Goal: Task Accomplishment & Management: Manage account settings

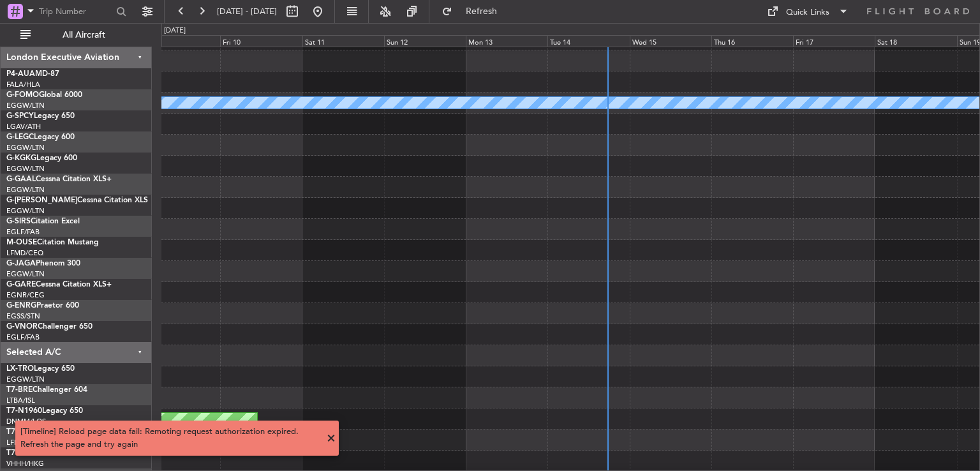
scroll to position [38, 0]
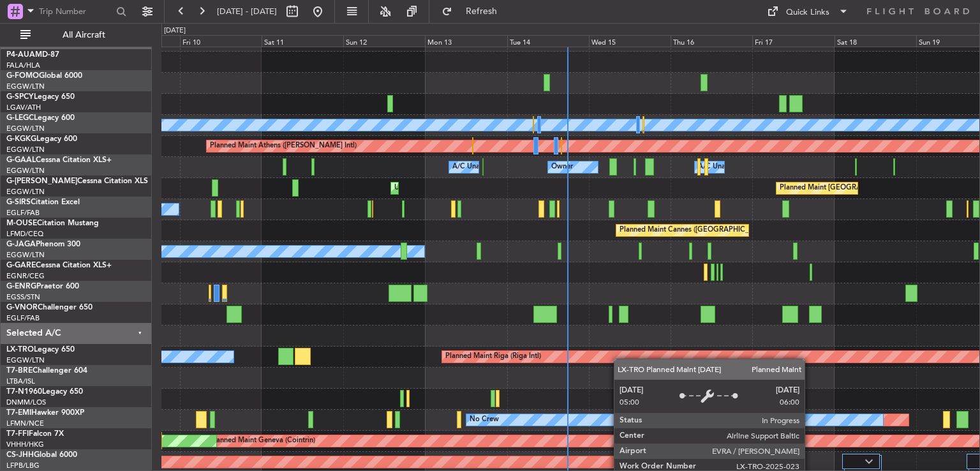
scroll to position [17, 0]
click at [620, 360] on div "Planned Maint Riga (Riga Intl)" at bounding box center [893, 356] width 902 height 11
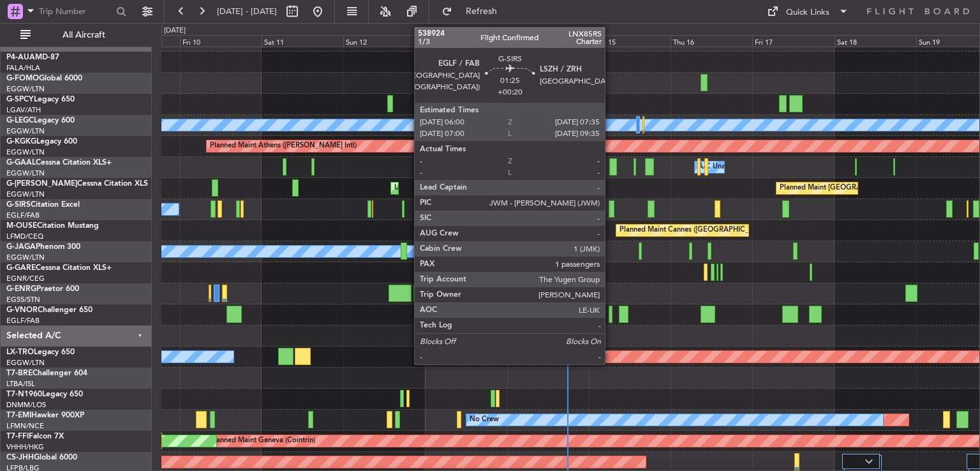
click at [610, 209] on div at bounding box center [611, 208] width 6 height 17
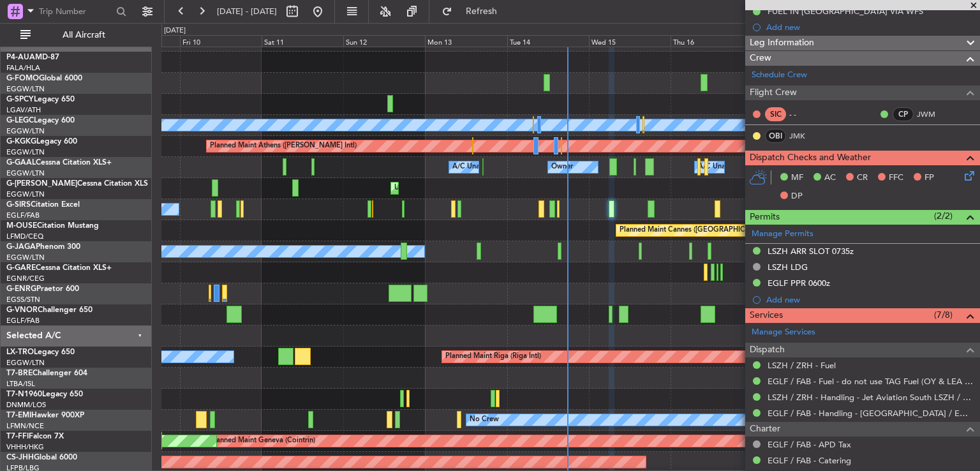
scroll to position [0, 0]
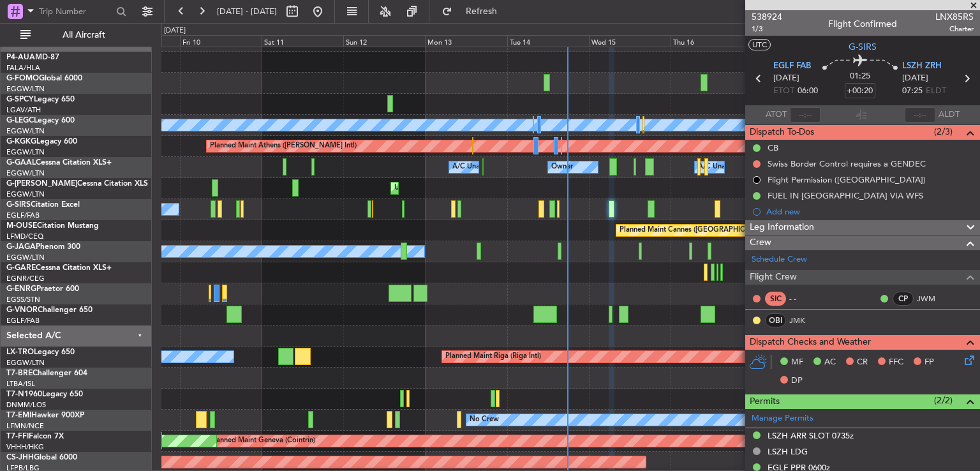
click at [972, 3] on span at bounding box center [973, 5] width 13 height 11
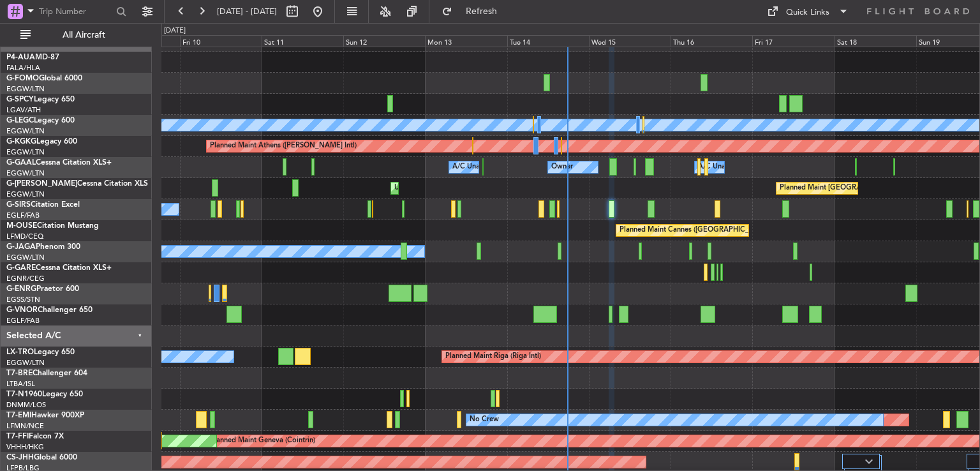
type input "0"
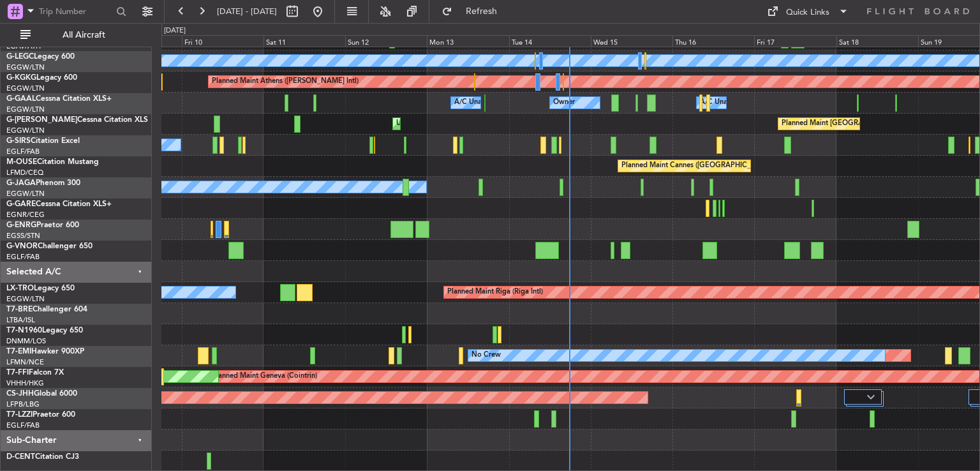
scroll to position [81, 0]
click at [628, 267] on div at bounding box center [570, 271] width 818 height 21
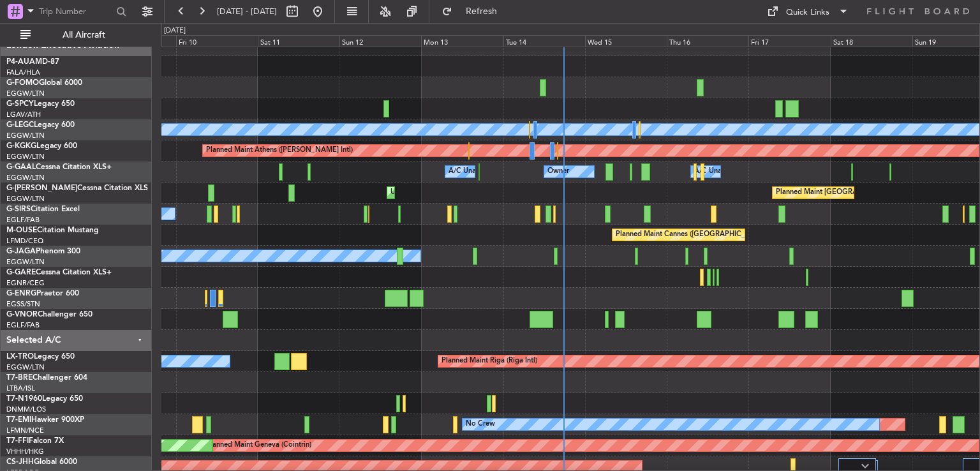
click at [648, 295] on div at bounding box center [570, 298] width 818 height 21
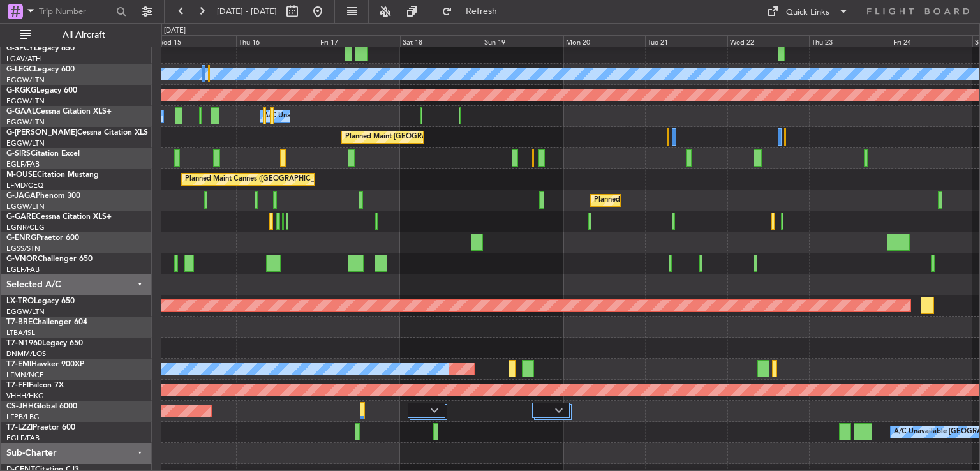
click at [290, 235] on div at bounding box center [570, 242] width 818 height 21
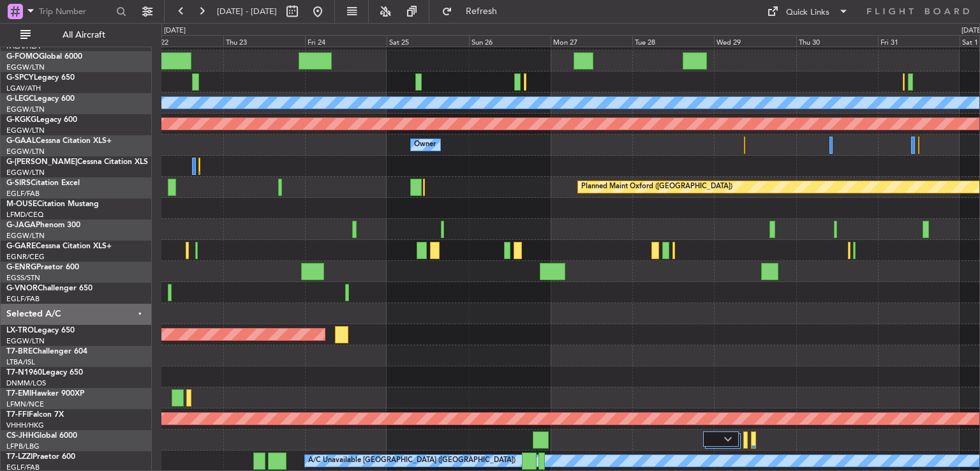
scroll to position [38, 0]
click at [578, 321] on div at bounding box center [570, 313] width 818 height 21
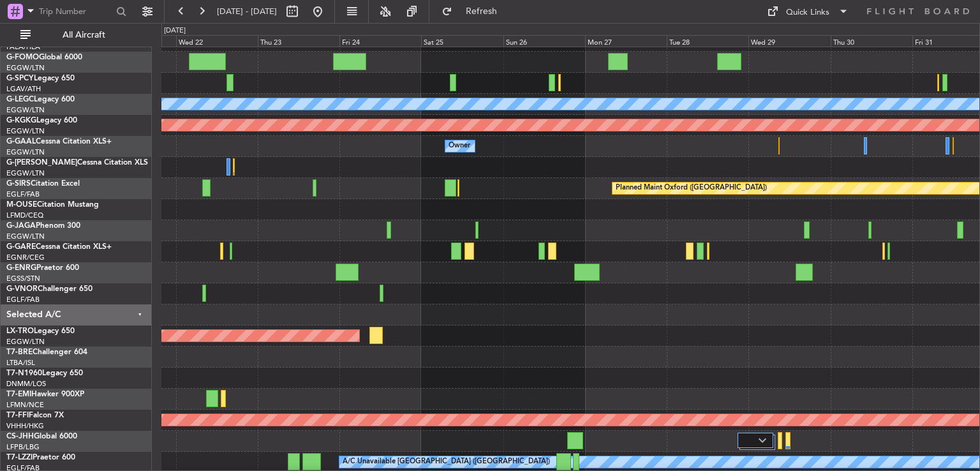
scroll to position [38, 0]
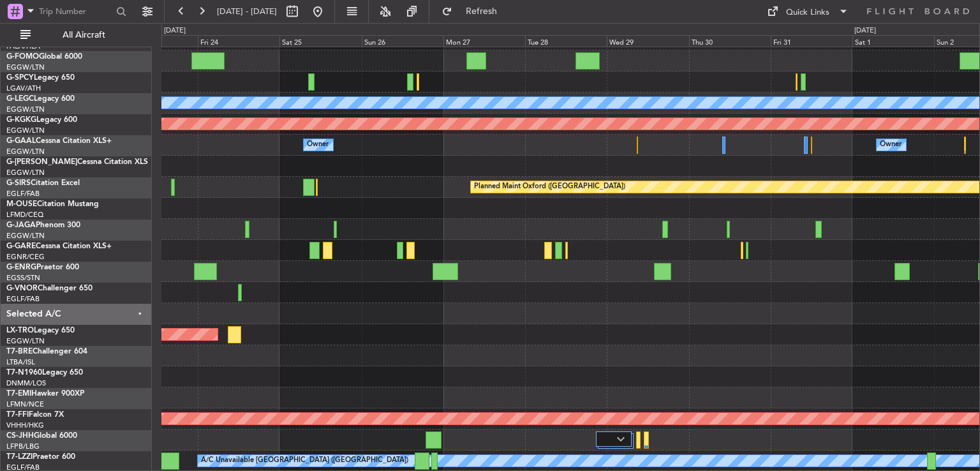
click at [640, 251] on div "Planned Maint [GEOGRAPHIC_DATA] ([GEOGRAPHIC_DATA]) A/C Unavailable [GEOGRAPHIC…" at bounding box center [570, 239] width 818 height 463
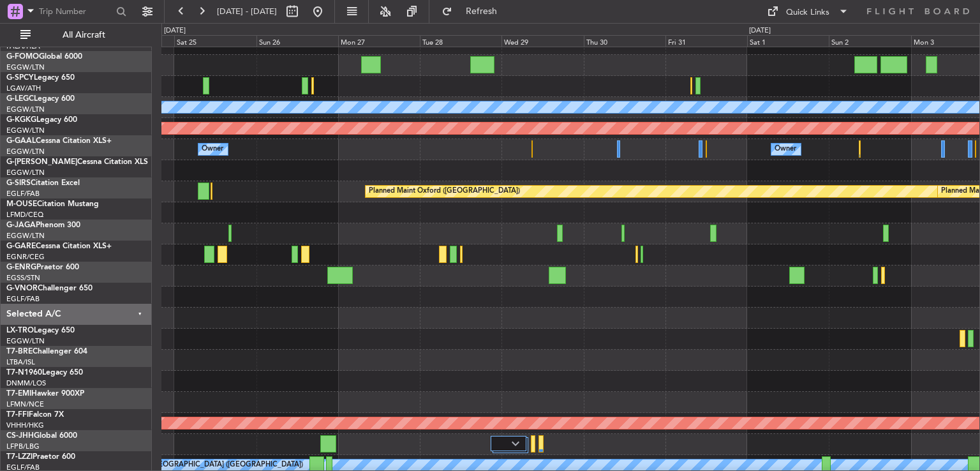
click at [520, 349] on div at bounding box center [570, 359] width 818 height 21
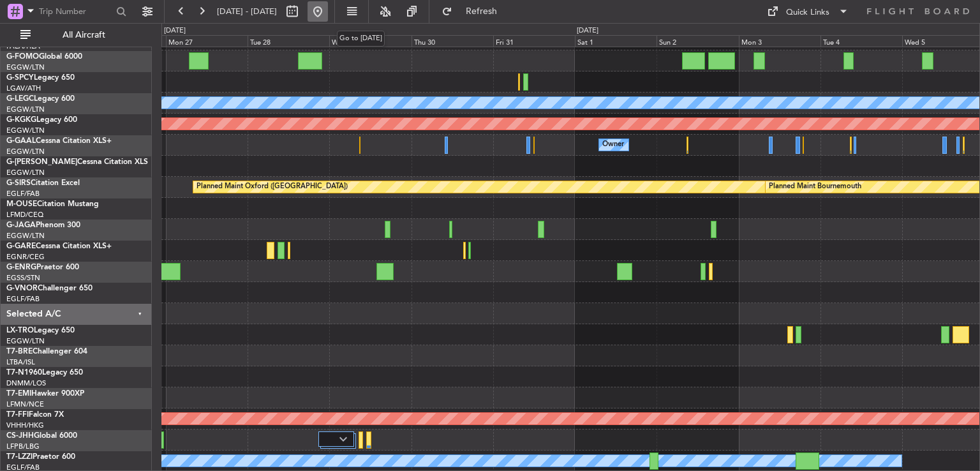
click at [328, 14] on button at bounding box center [317, 11] width 20 height 20
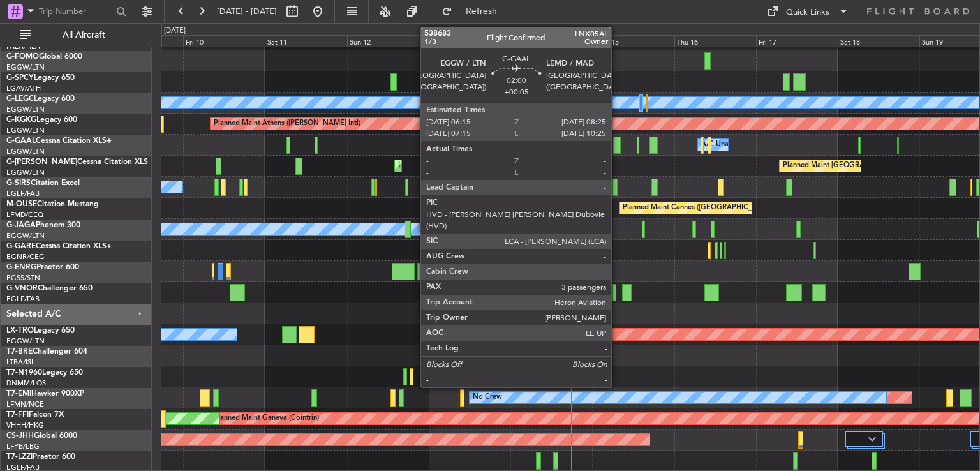
click at [617, 144] on div at bounding box center [617, 144] width 8 height 17
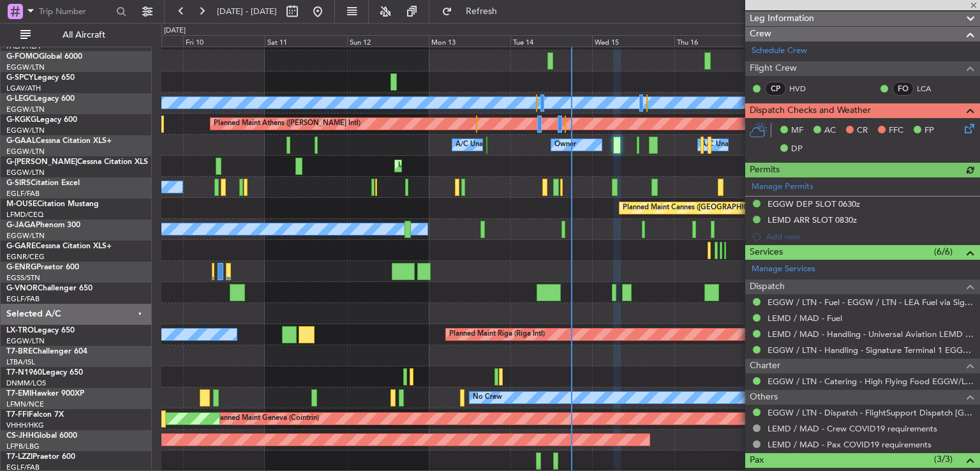
scroll to position [224, 0]
click at [962, 126] on icon at bounding box center [967, 126] width 10 height 10
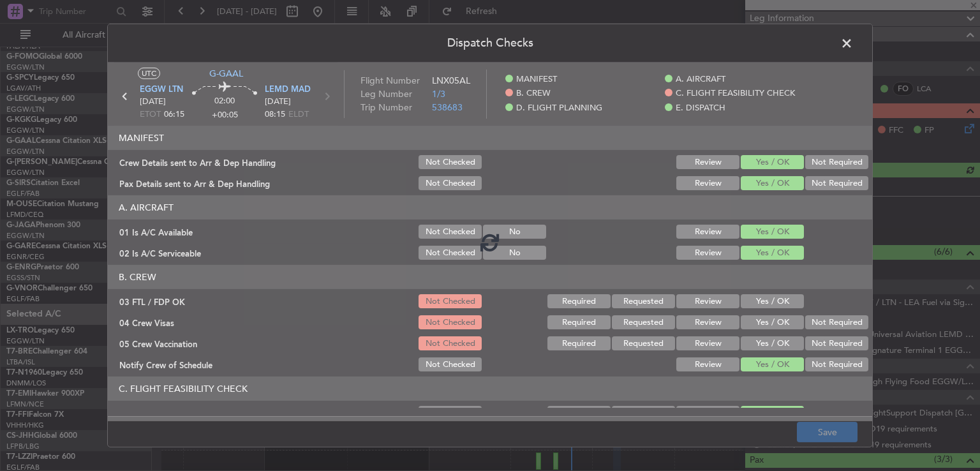
click at [778, 299] on div at bounding box center [490, 241] width 764 height 358
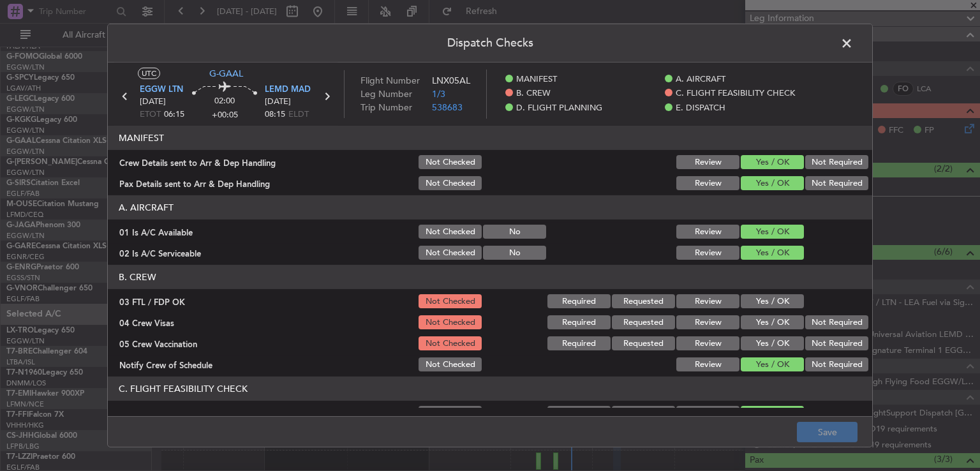
click at [778, 299] on button "Yes / OK" at bounding box center [771, 301] width 63 height 14
click at [816, 325] on button "Not Required" at bounding box center [836, 322] width 63 height 14
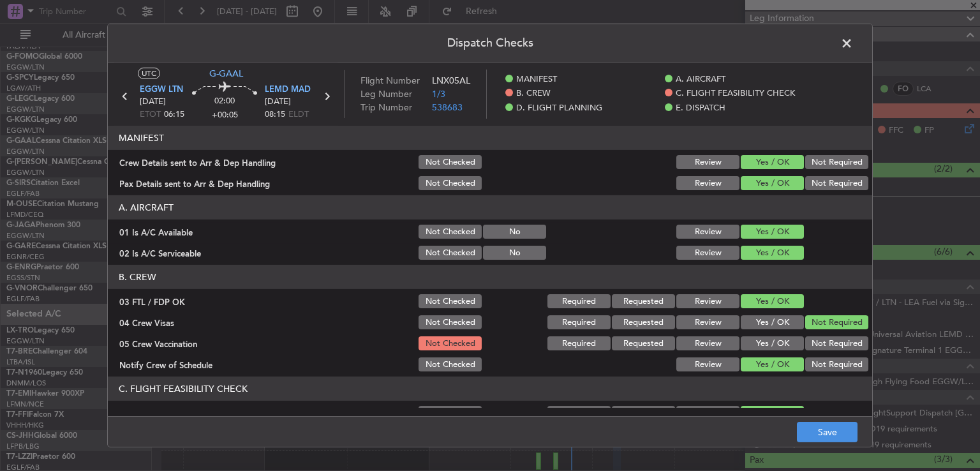
click at [813, 338] on button "Not Required" at bounding box center [836, 343] width 63 height 14
click at [820, 429] on button "Save" at bounding box center [827, 432] width 61 height 20
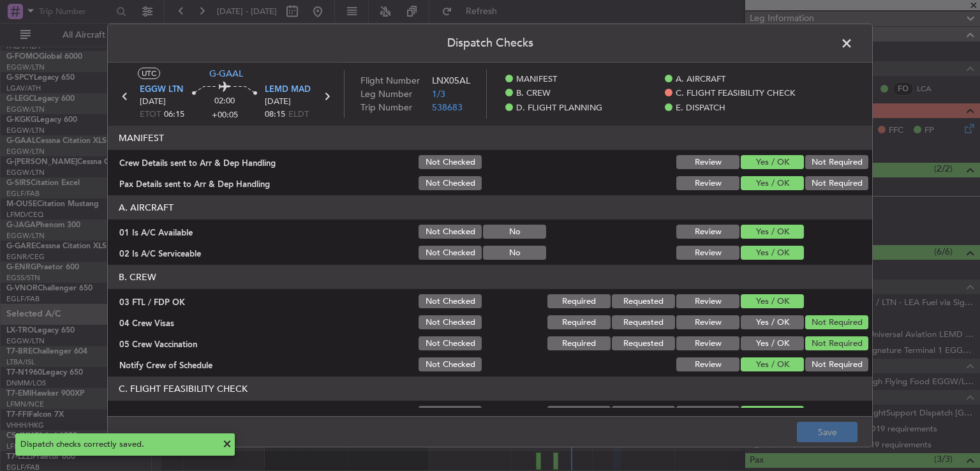
click at [853, 39] on span at bounding box center [853, 47] width 0 height 26
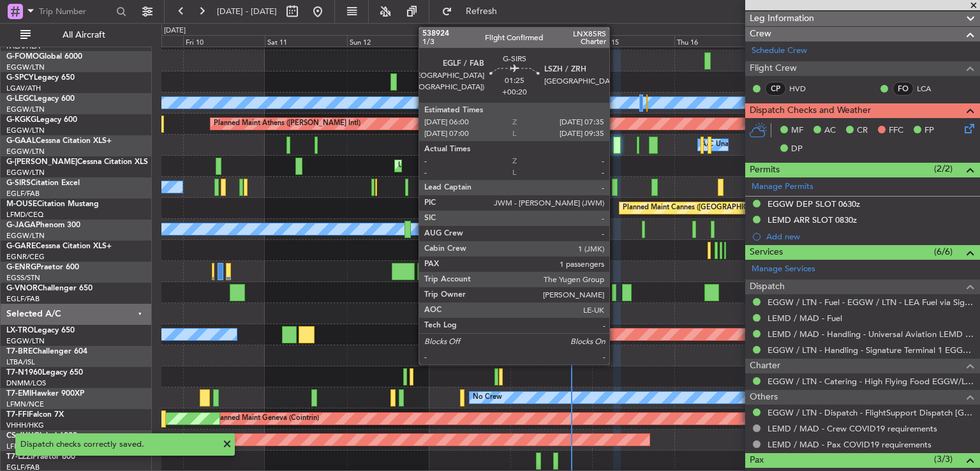
click at [615, 188] on div at bounding box center [615, 187] width 6 height 17
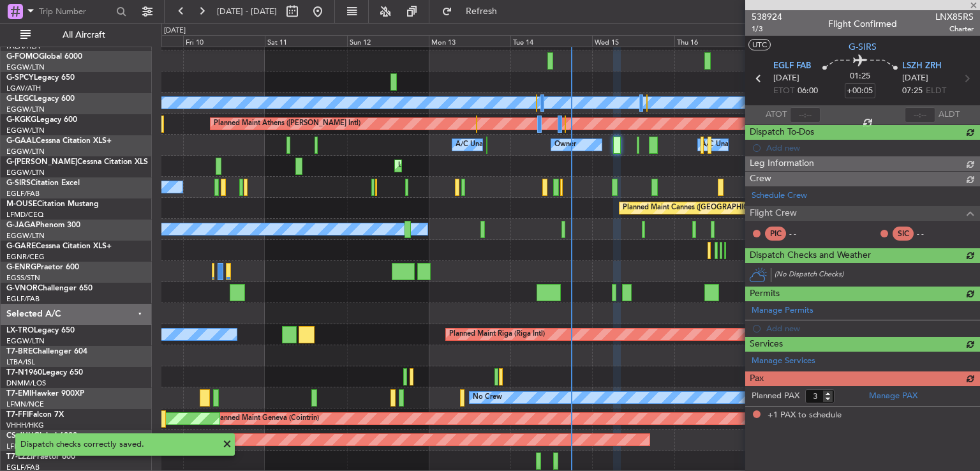
type input "+00:20"
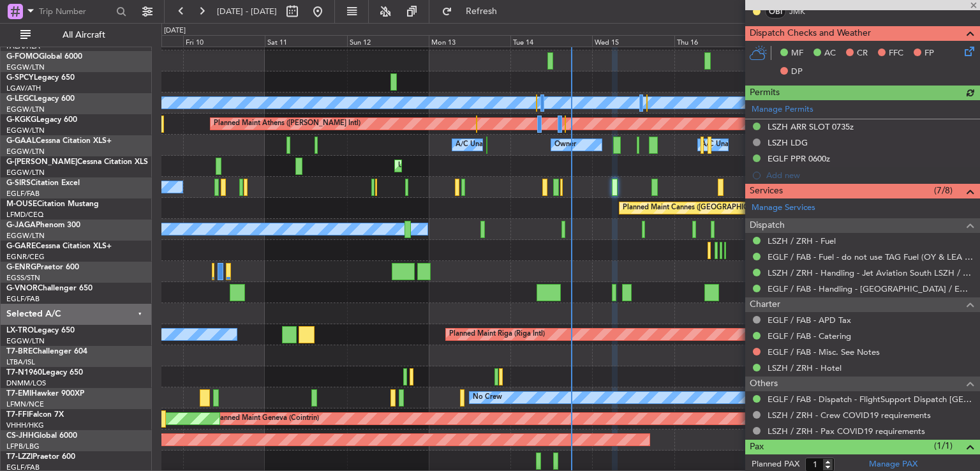
scroll to position [309, 0]
click at [755, 348] on button at bounding box center [757, 352] width 8 height 8
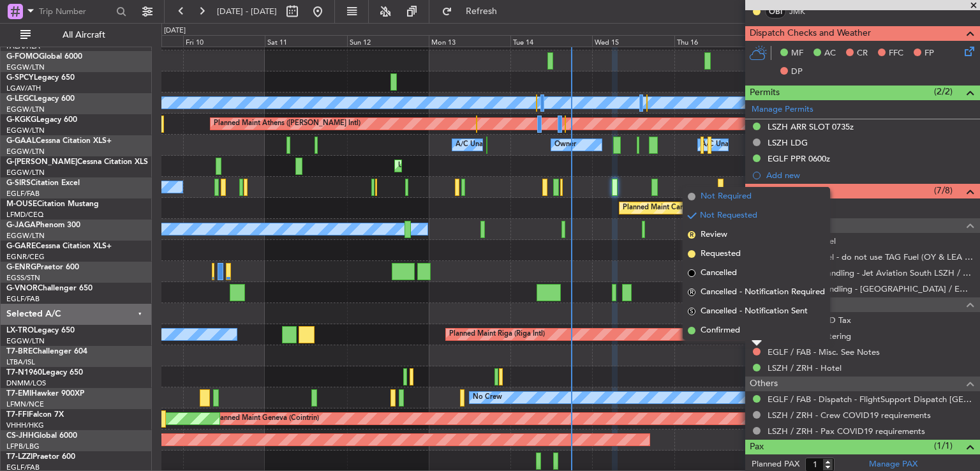
click at [747, 195] on span "Not Required" at bounding box center [725, 196] width 51 height 13
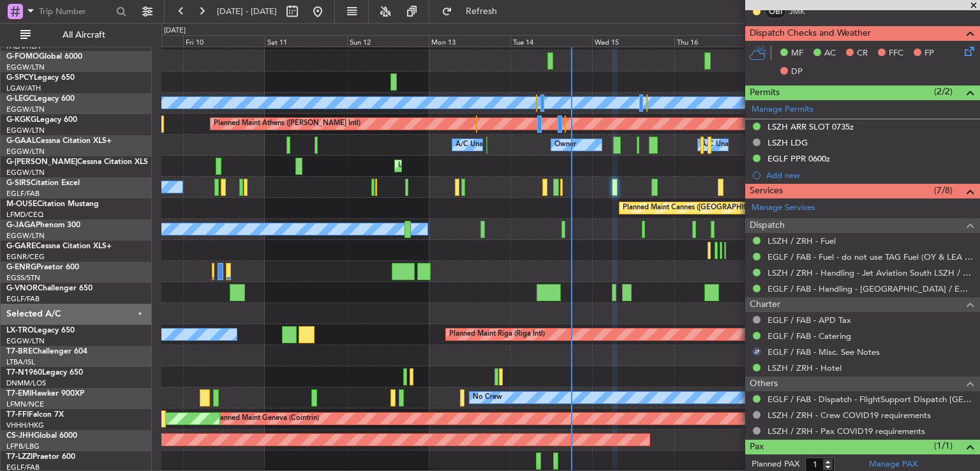
click at [962, 52] on icon at bounding box center [967, 49] width 10 height 10
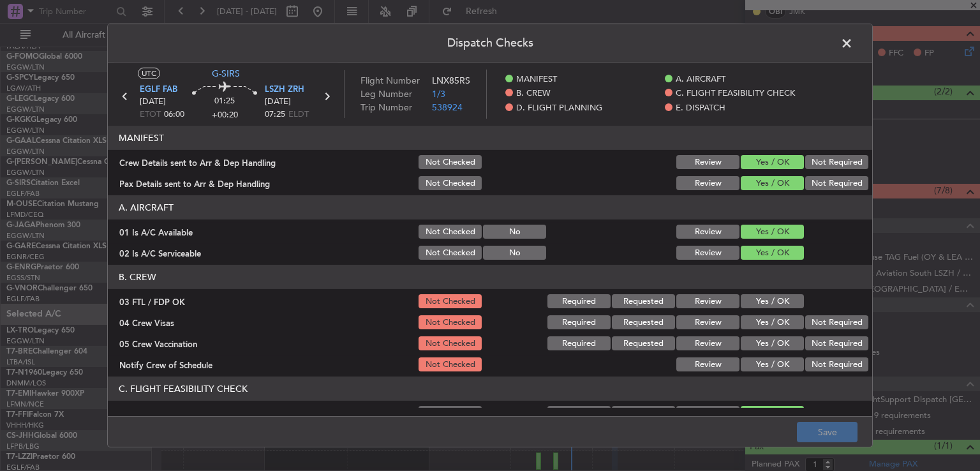
click at [765, 300] on button "Yes / OK" at bounding box center [771, 301] width 63 height 14
click at [805, 318] on button "Not Required" at bounding box center [836, 322] width 63 height 14
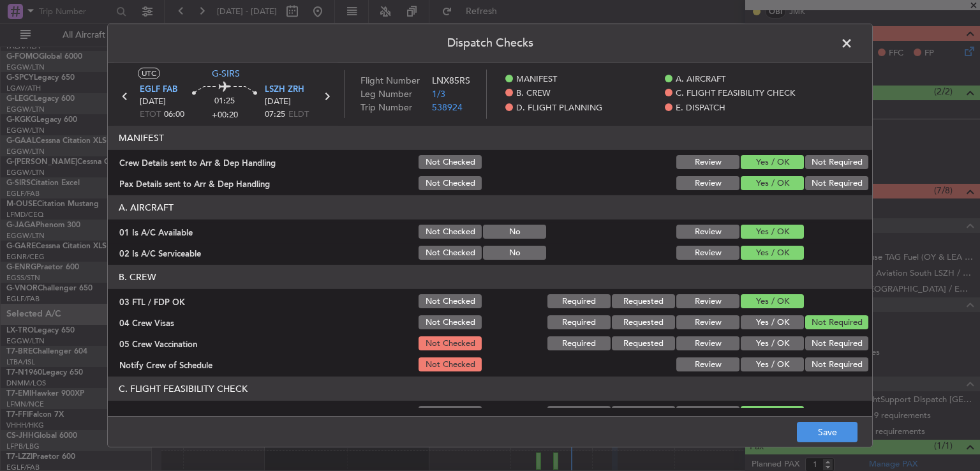
click at [805, 338] on button "Not Required" at bounding box center [836, 343] width 63 height 14
click at [760, 361] on button "Yes / OK" at bounding box center [771, 364] width 63 height 14
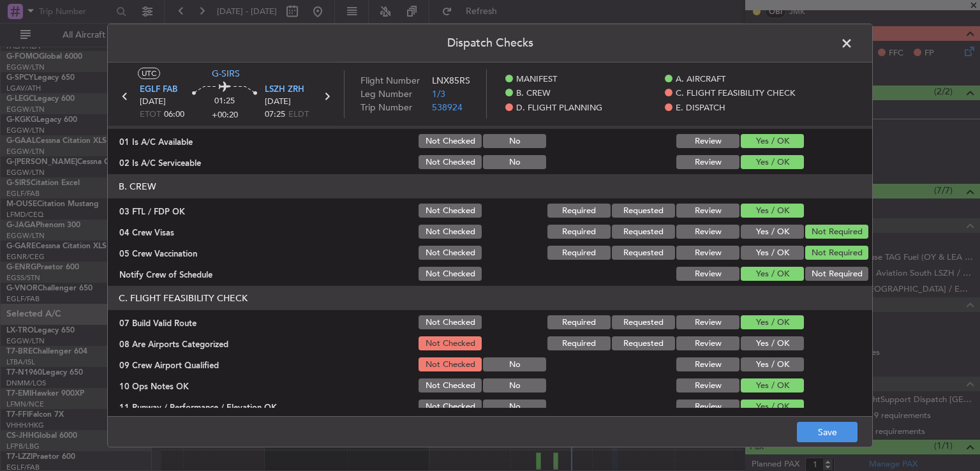
scroll to position [165, 0]
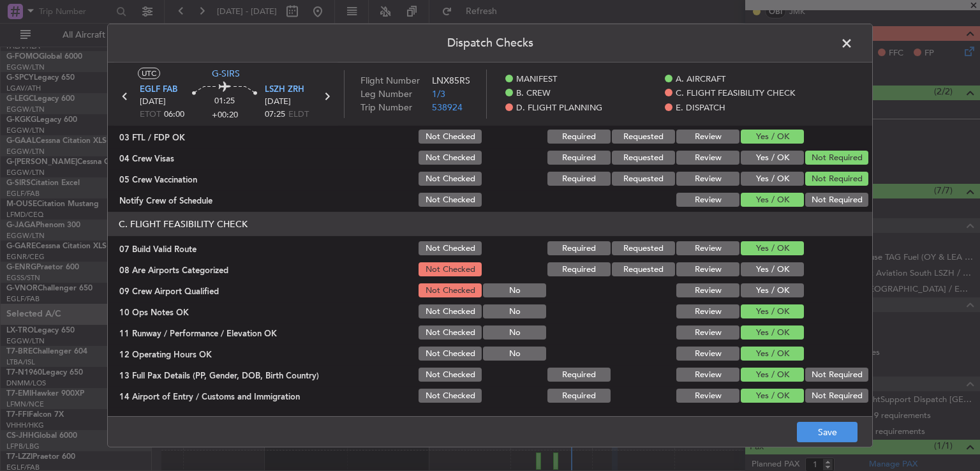
click at [776, 265] on button "Yes / OK" at bounding box center [771, 269] width 63 height 14
click at [775, 284] on button "Yes / OK" at bounding box center [771, 290] width 63 height 14
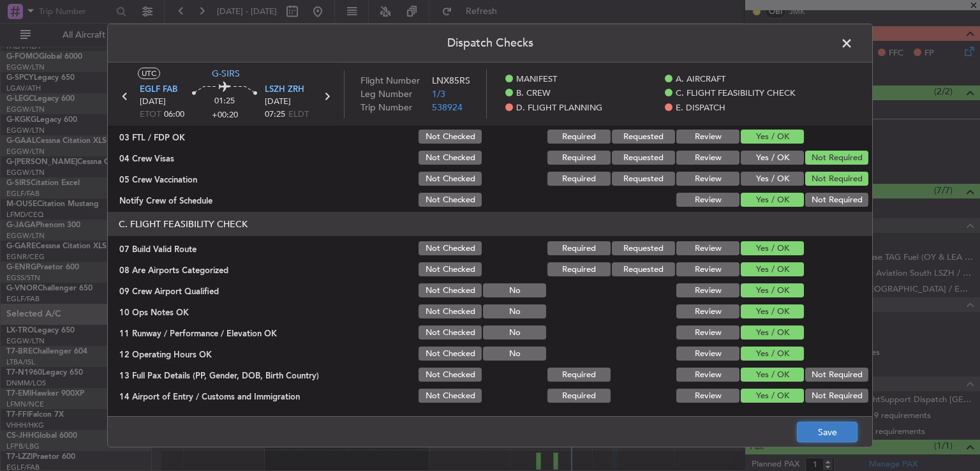
click at [814, 437] on button "Save" at bounding box center [827, 432] width 61 height 20
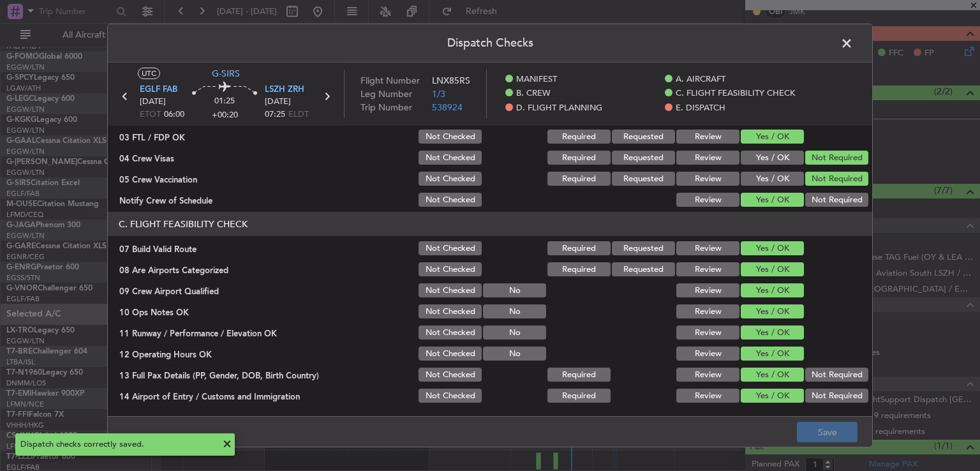
click at [853, 44] on span at bounding box center [853, 47] width 0 height 26
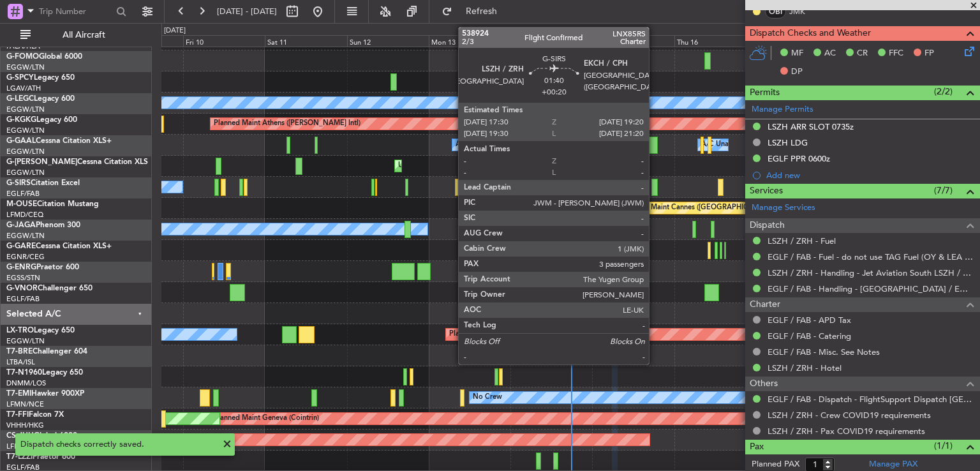
click at [654, 190] on div at bounding box center [654, 187] width 6 height 17
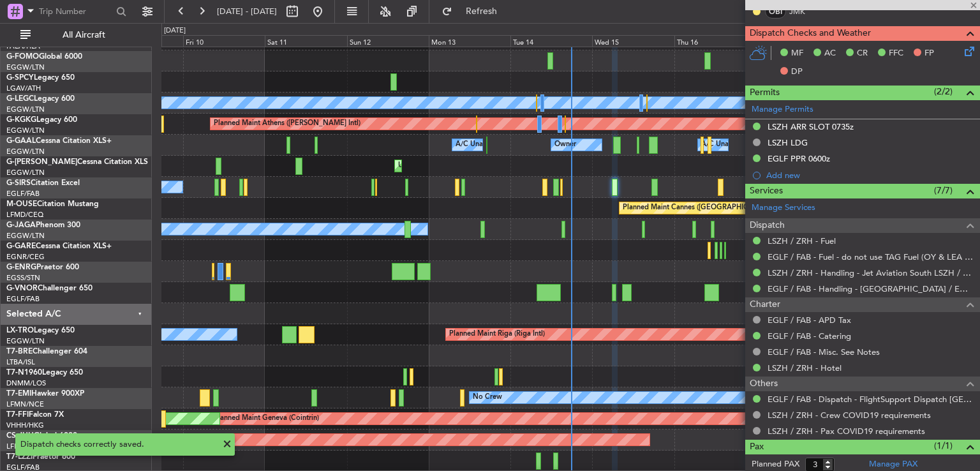
scroll to position [0, 0]
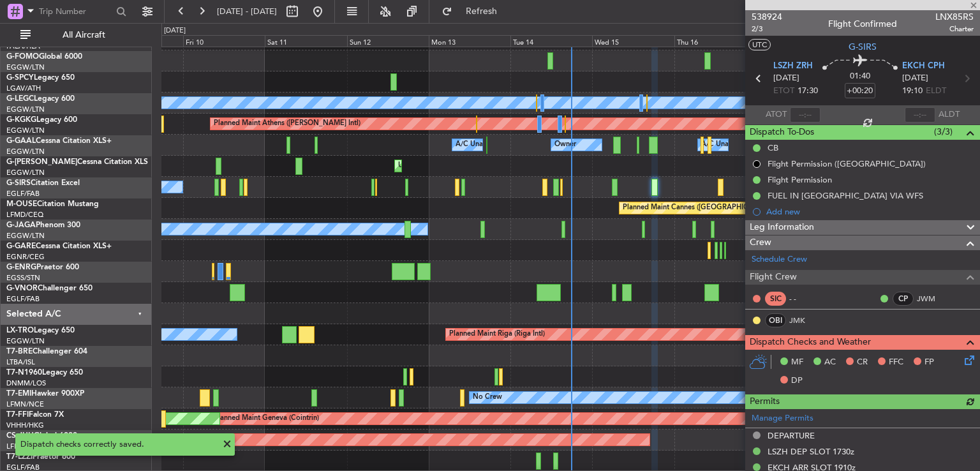
click at [962, 357] on icon at bounding box center [967, 358] width 10 height 10
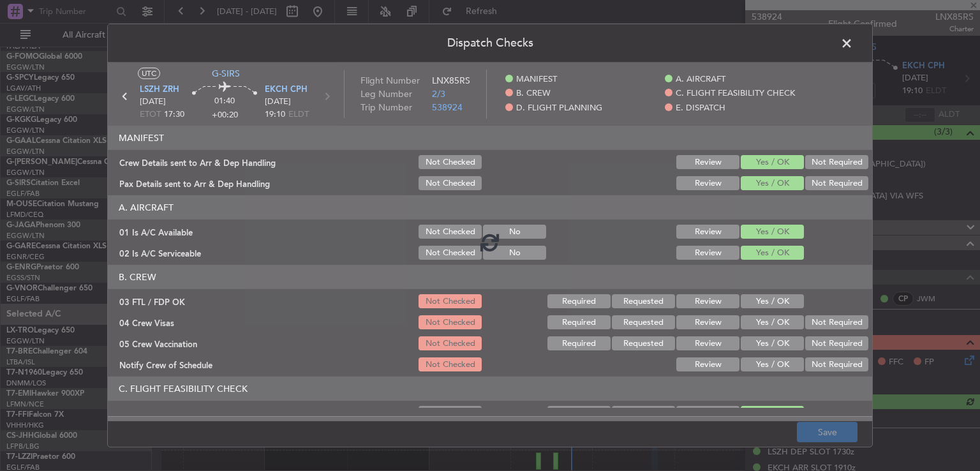
click at [751, 294] on div at bounding box center [490, 241] width 764 height 358
click at [753, 299] on div at bounding box center [490, 241] width 764 height 358
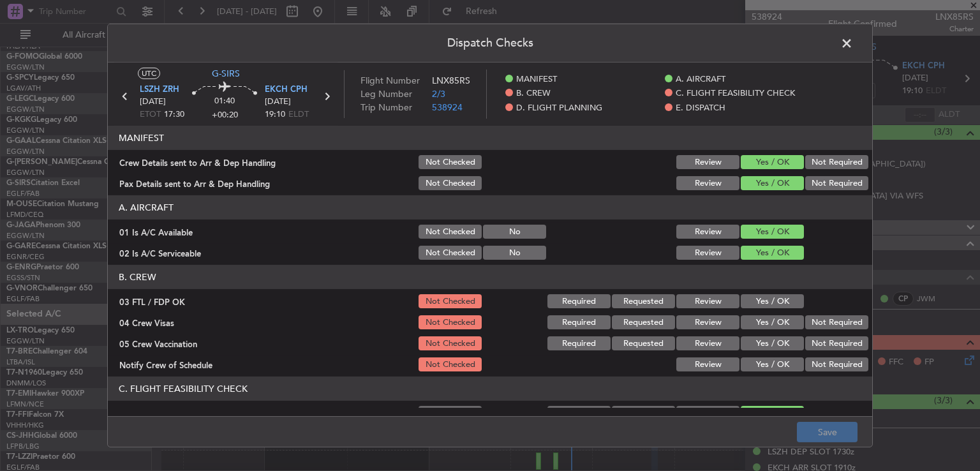
click at [753, 299] on button "Yes / OK" at bounding box center [771, 301] width 63 height 14
click at [824, 327] on button "Not Required" at bounding box center [836, 322] width 63 height 14
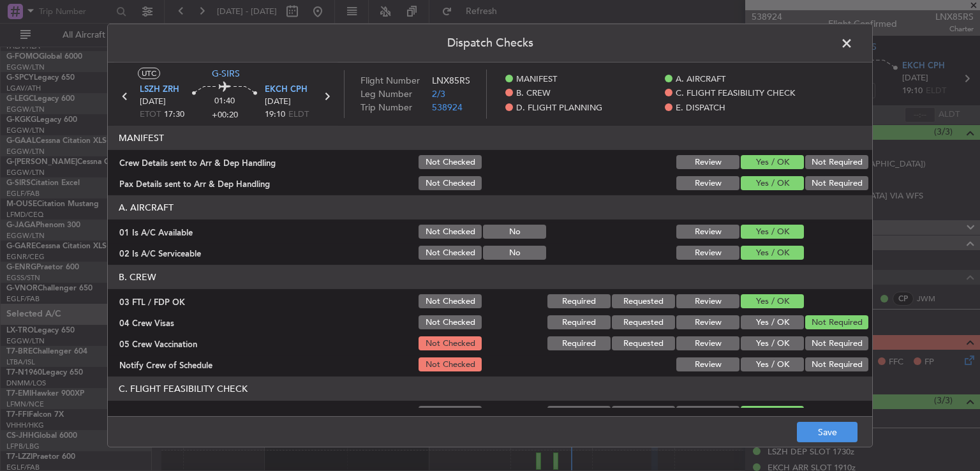
click at [818, 342] on button "Not Required" at bounding box center [836, 343] width 63 height 14
click at [769, 368] on button "Yes / OK" at bounding box center [771, 364] width 63 height 14
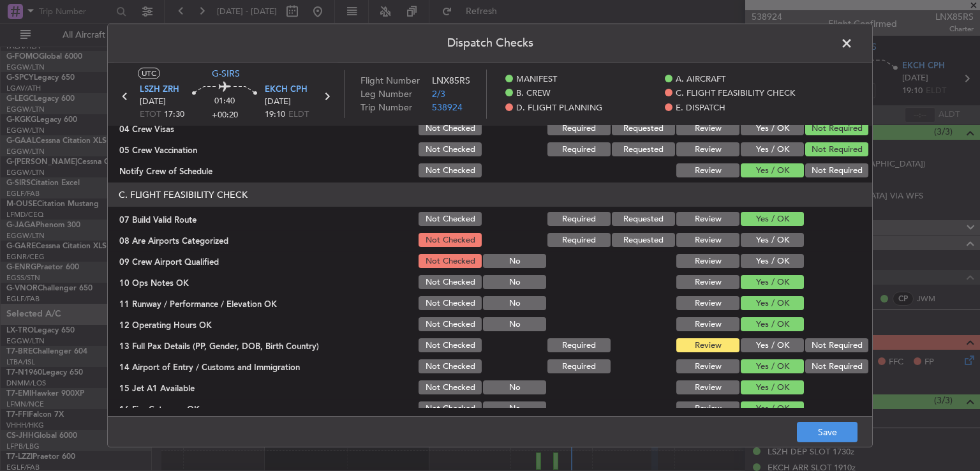
scroll to position [196, 0]
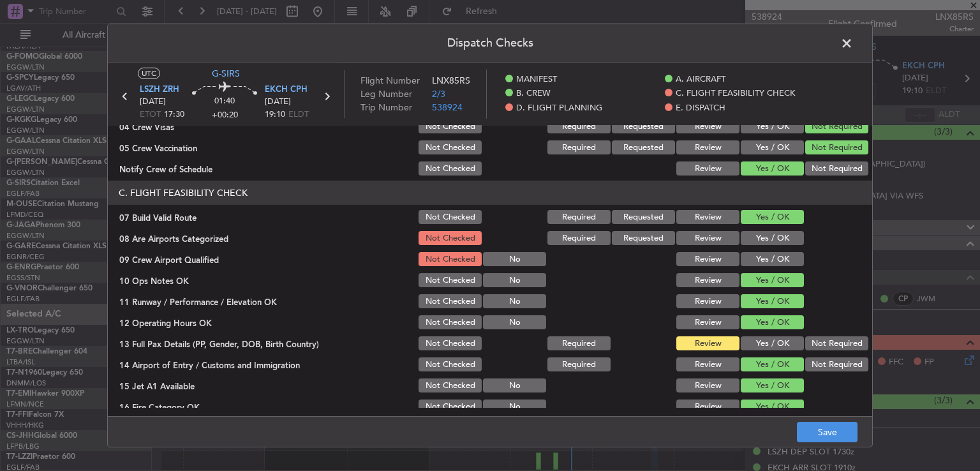
click at [786, 239] on button "Yes / OK" at bounding box center [771, 238] width 63 height 14
click at [781, 261] on button "Yes / OK" at bounding box center [771, 259] width 63 height 14
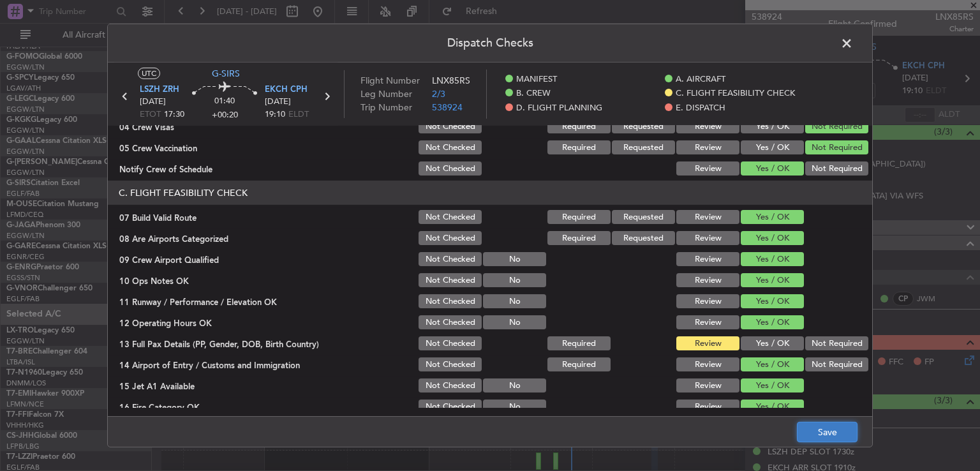
click at [827, 429] on button "Save" at bounding box center [827, 432] width 61 height 20
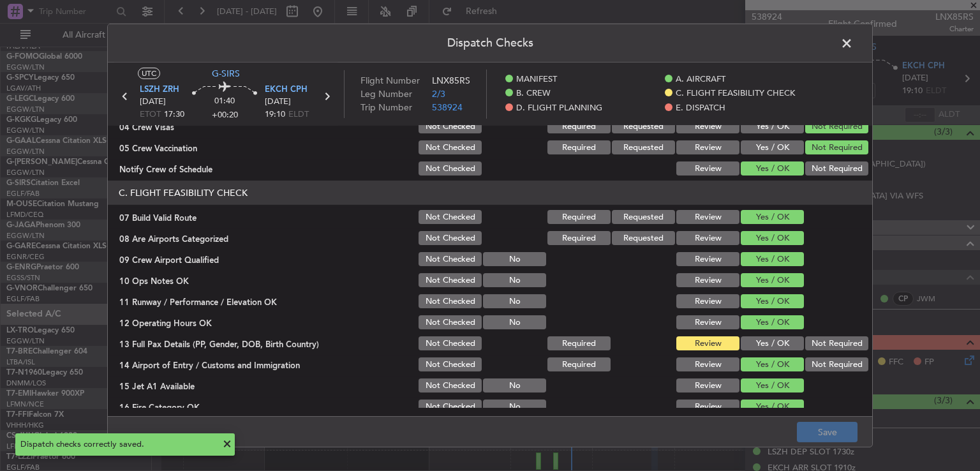
click at [853, 47] on span at bounding box center [853, 47] width 0 height 26
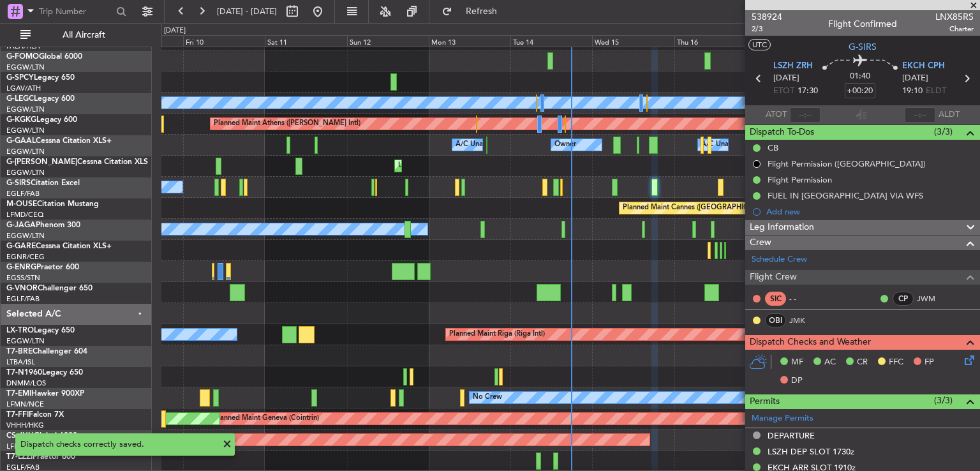
click at [972, 4] on span at bounding box center [973, 5] width 13 height 11
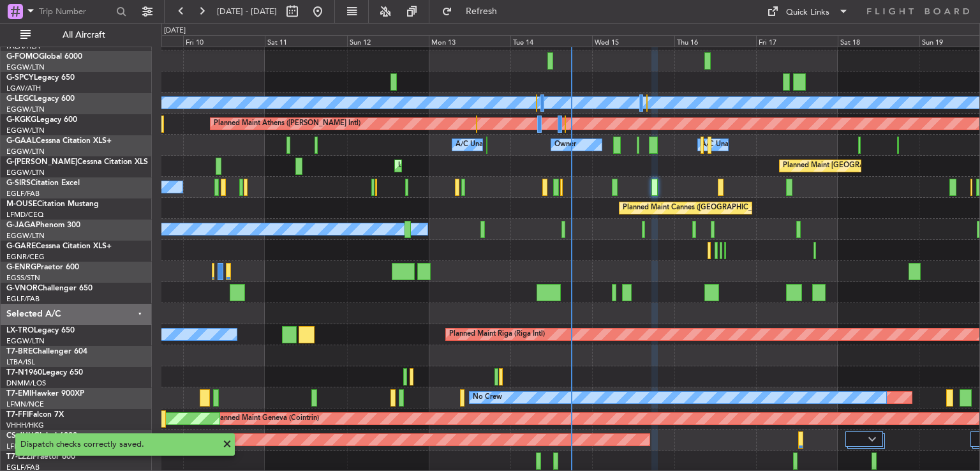
type input "0"
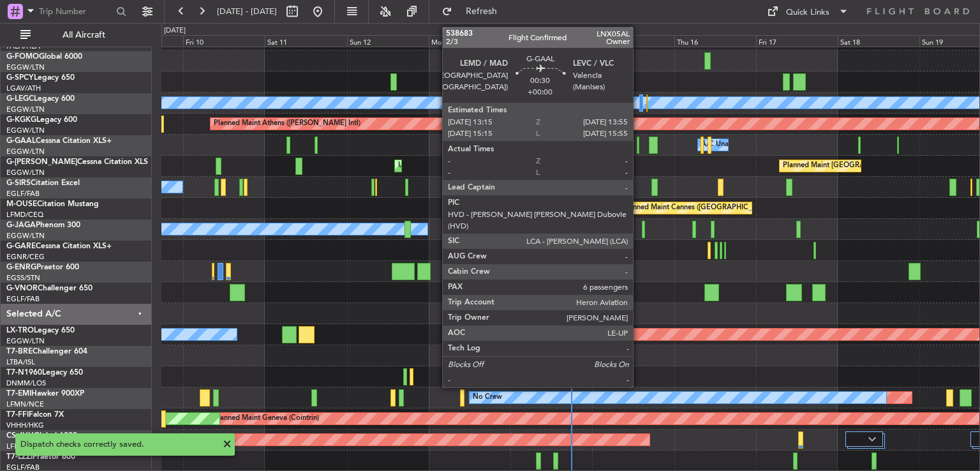
click at [638, 143] on div at bounding box center [637, 144] width 3 height 17
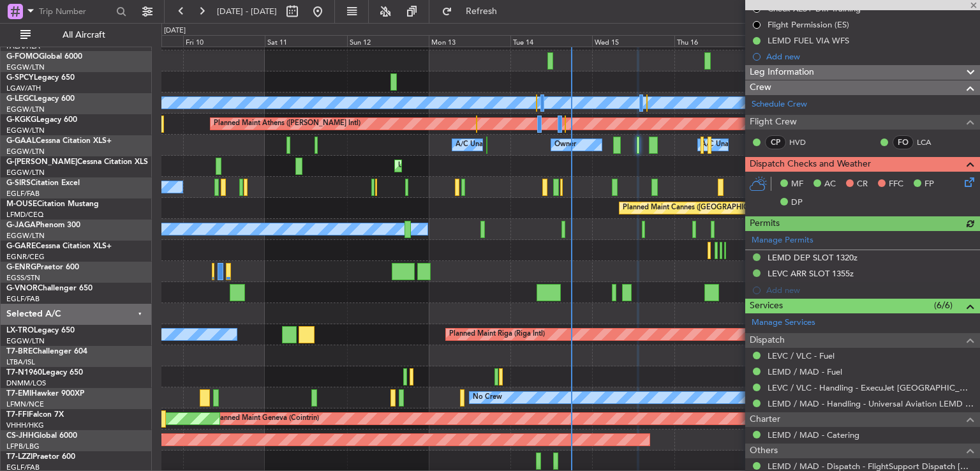
scroll to position [172, 0]
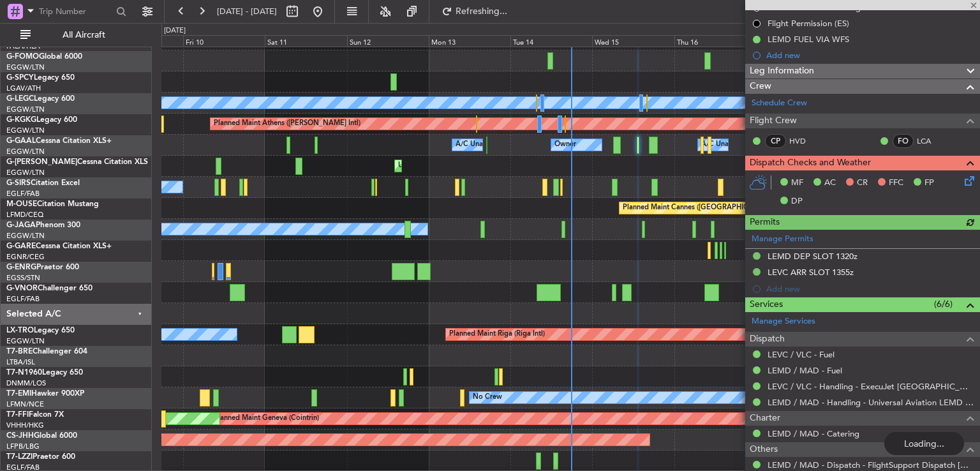
click at [957, 188] on div "MF AC CR FFC FP DP" at bounding box center [862, 192] width 235 height 44
click at [962, 182] on icon at bounding box center [967, 178] width 10 height 10
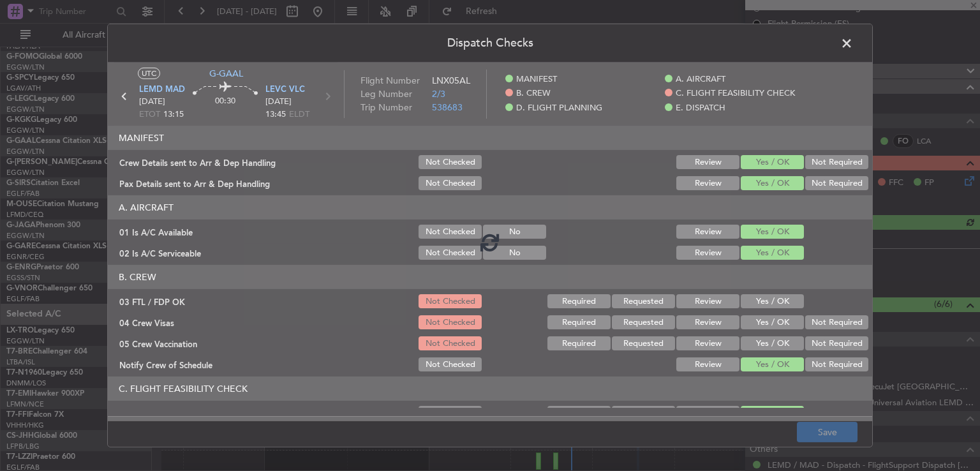
click at [764, 300] on div at bounding box center [490, 241] width 764 height 358
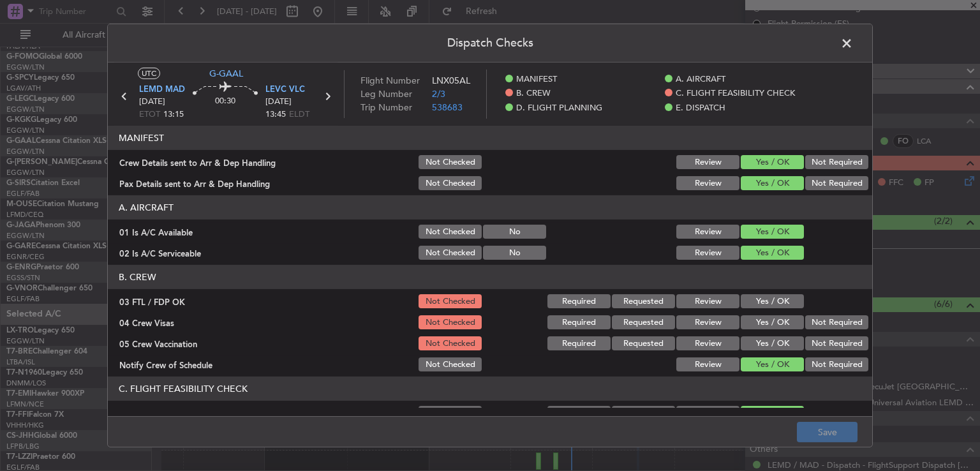
click at [764, 300] on button "Yes / OK" at bounding box center [771, 301] width 63 height 14
click at [837, 319] on button "Not Required" at bounding box center [836, 322] width 63 height 14
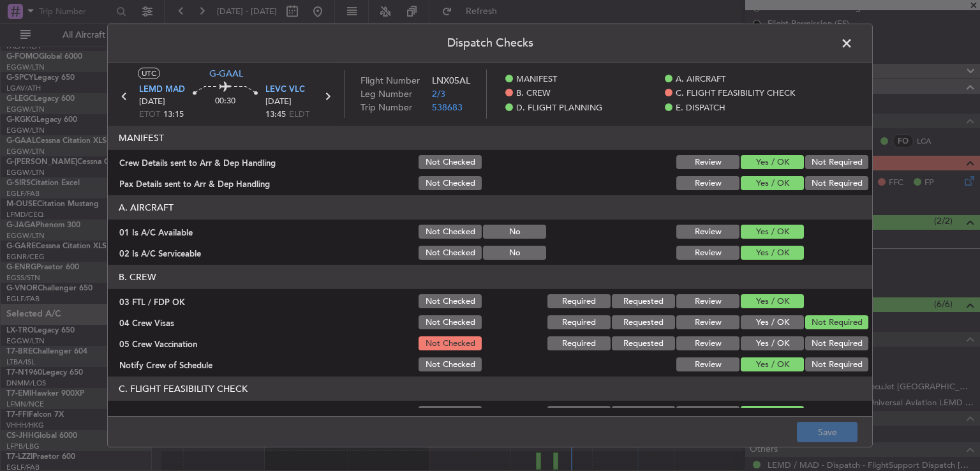
click at [834, 327] on button "Not Required" at bounding box center [836, 322] width 63 height 14
click at [828, 338] on button "Not Required" at bounding box center [836, 343] width 63 height 14
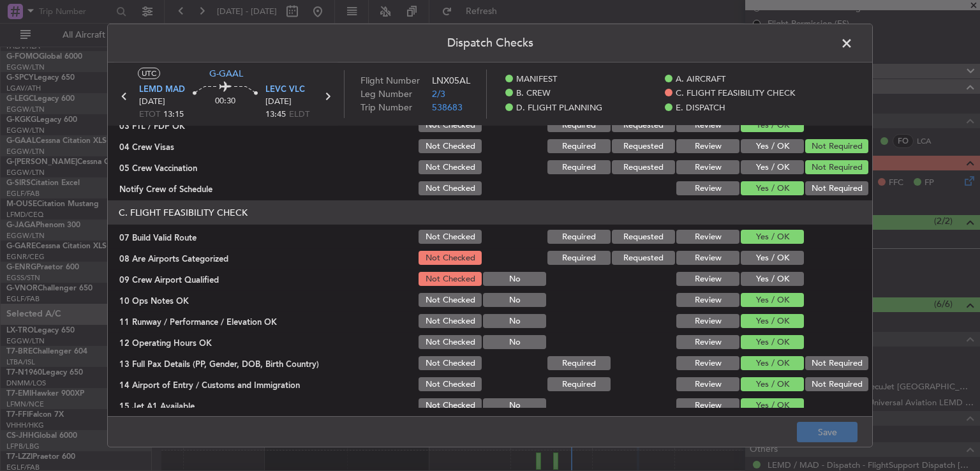
click at [778, 258] on button "Yes / OK" at bounding box center [771, 258] width 63 height 14
click at [778, 277] on button "Yes / OK" at bounding box center [771, 279] width 63 height 14
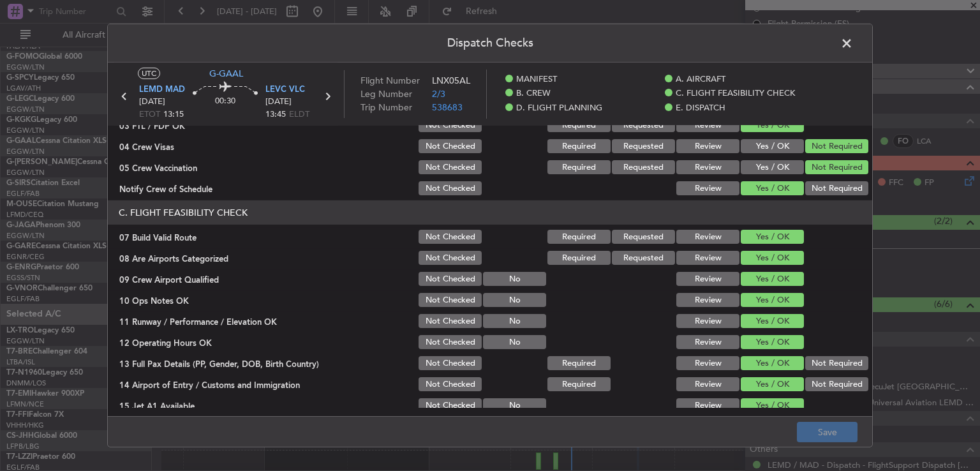
click at [821, 437] on footer "Save" at bounding box center [490, 431] width 764 height 31
click at [822, 431] on footer "Save" at bounding box center [490, 431] width 764 height 31
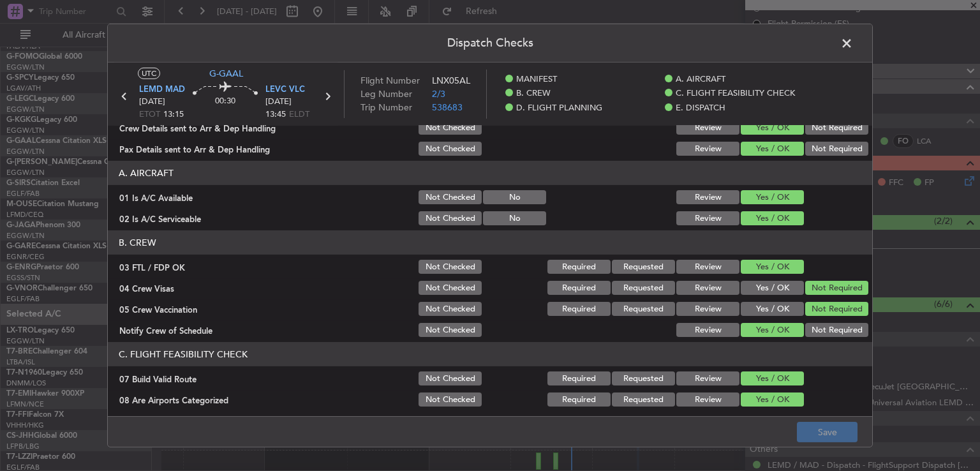
scroll to position [0, 0]
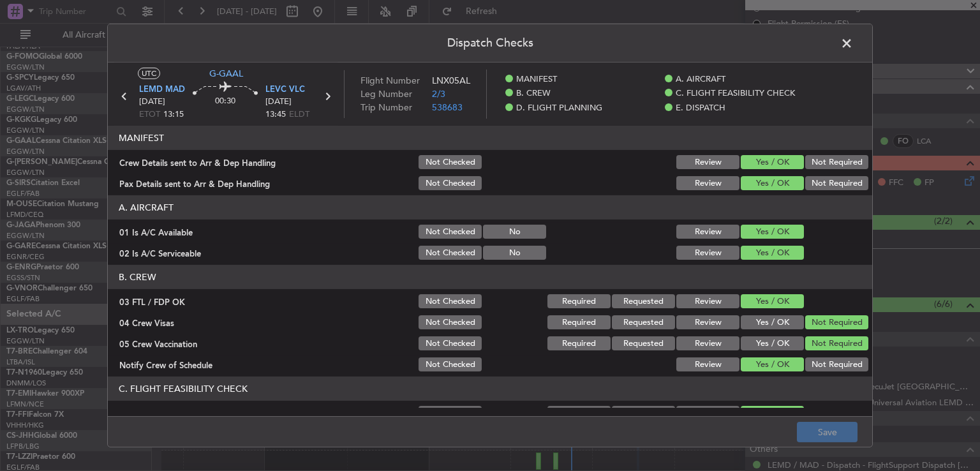
click at [819, 437] on footer "Save" at bounding box center [490, 431] width 764 height 31
click at [853, 48] on span at bounding box center [853, 47] width 0 height 26
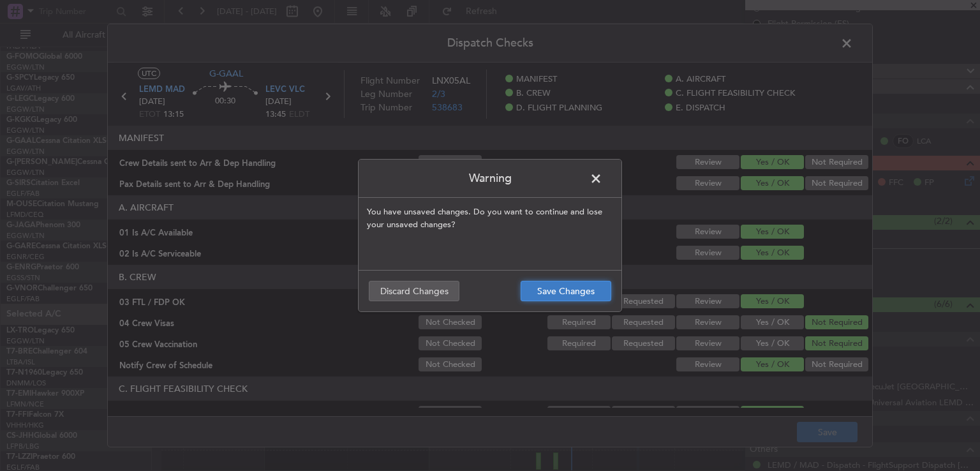
click at [560, 291] on button "Save Changes" at bounding box center [565, 291] width 91 height 20
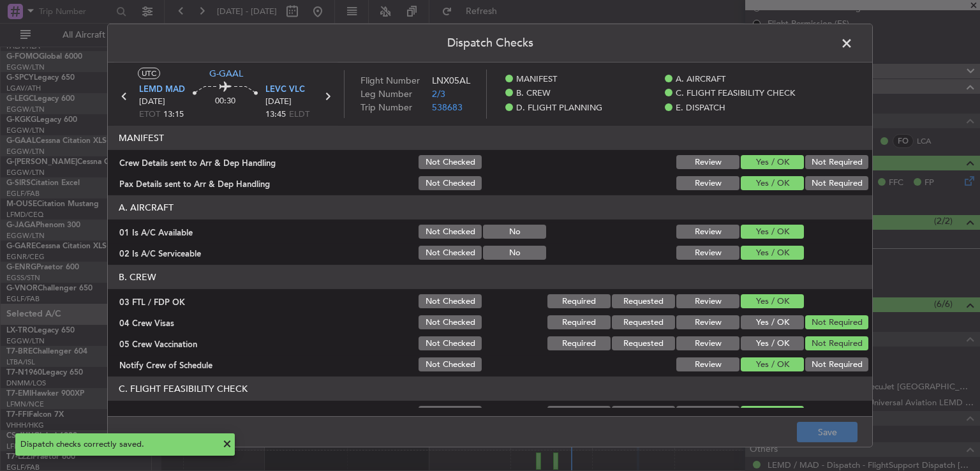
click at [853, 48] on span at bounding box center [853, 47] width 0 height 26
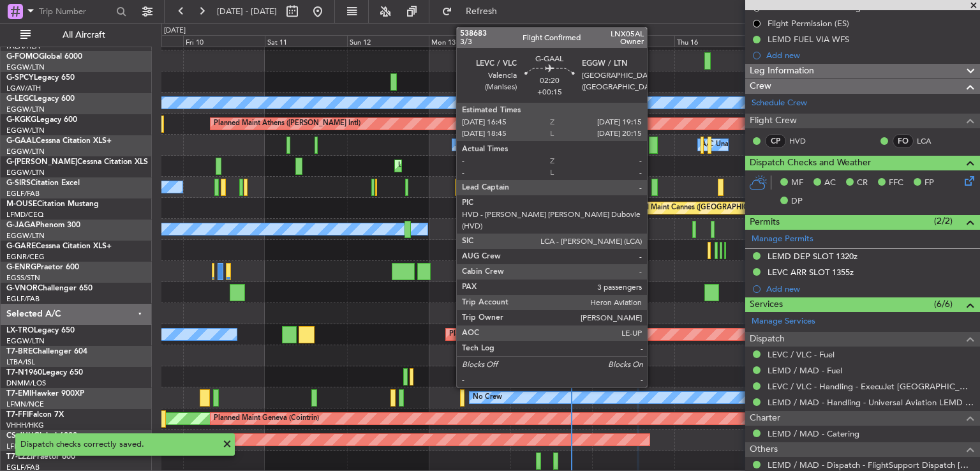
click at [652, 146] on div at bounding box center [653, 144] width 9 height 17
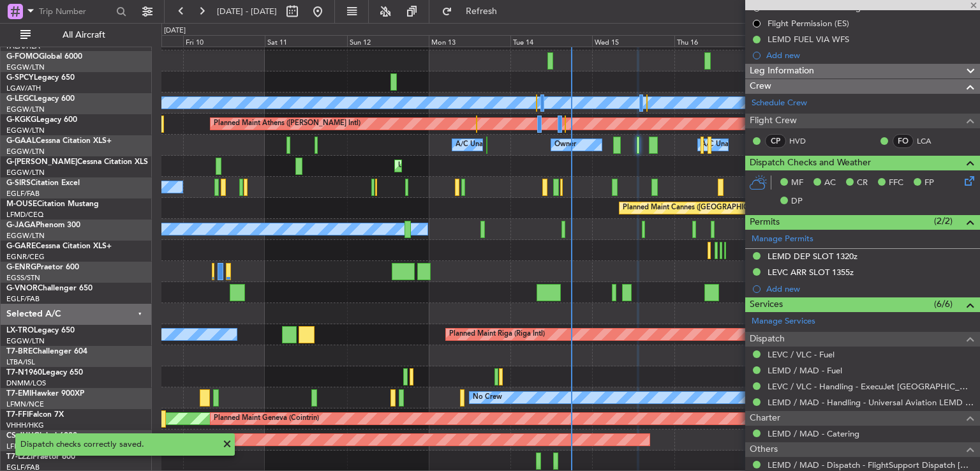
type input "+00:15"
type input "3"
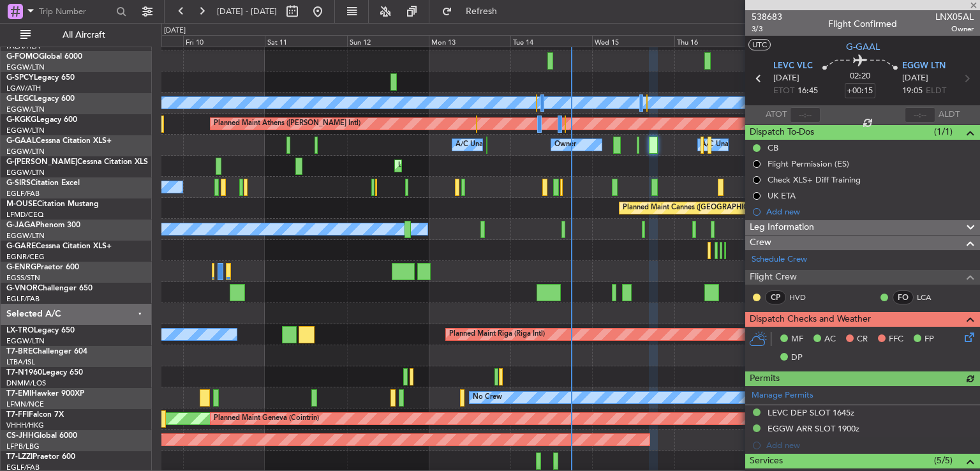
scroll to position [87, 0]
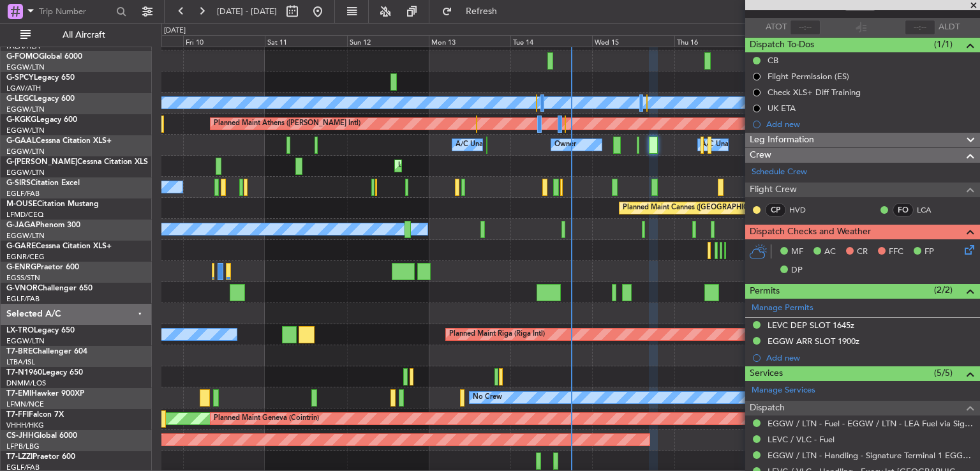
click at [962, 253] on icon at bounding box center [967, 247] width 10 height 10
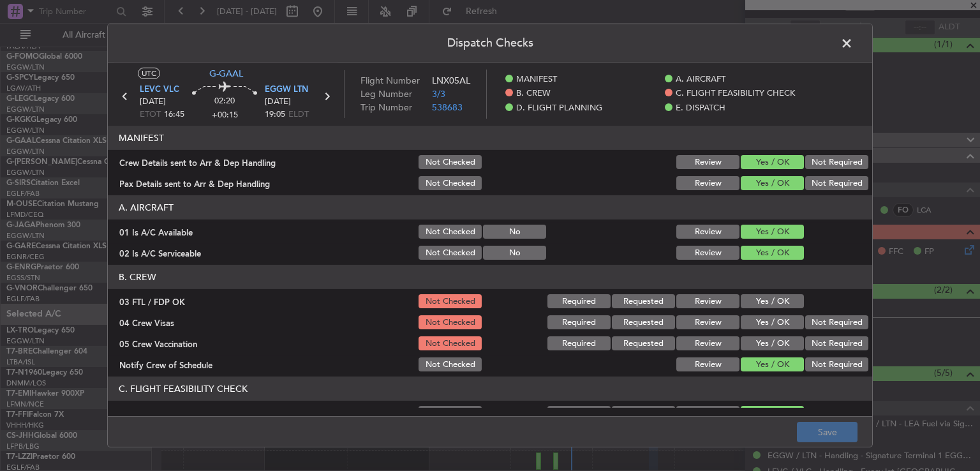
click at [746, 296] on button "Yes / OK" at bounding box center [771, 301] width 63 height 14
click at [815, 320] on button "Not Required" at bounding box center [836, 322] width 63 height 14
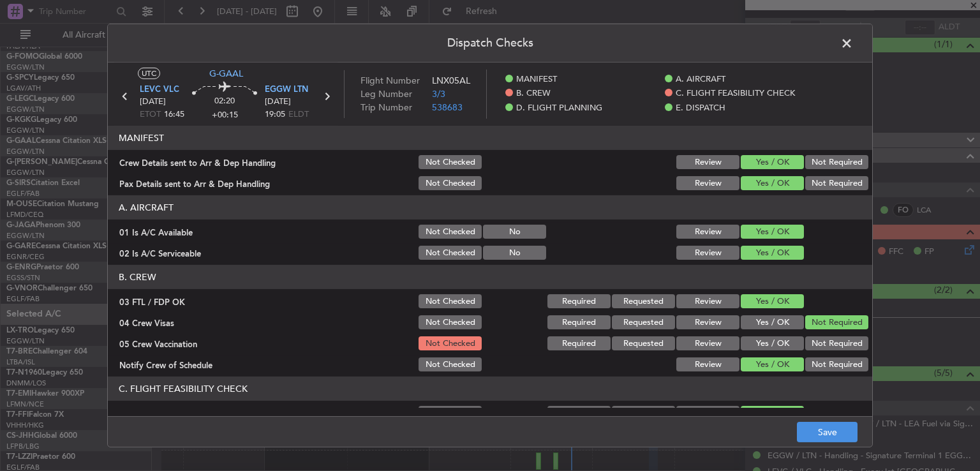
click at [819, 342] on button "Not Required" at bounding box center [836, 343] width 63 height 14
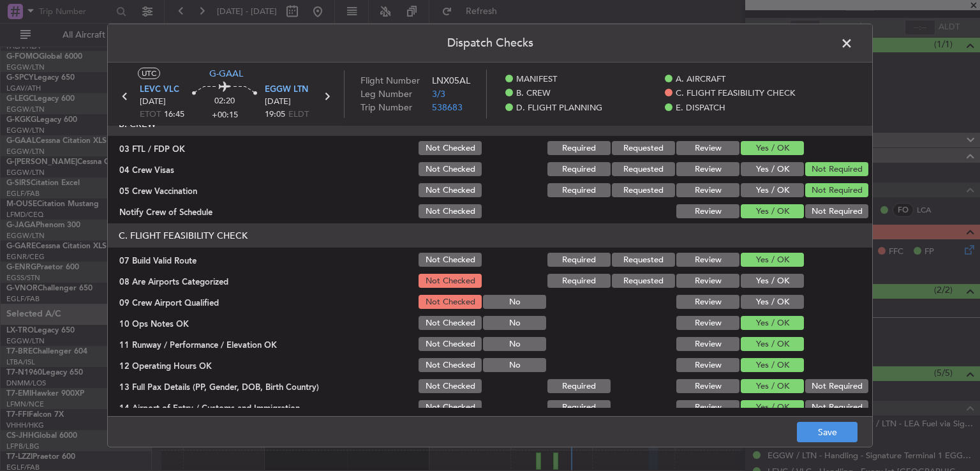
scroll to position [171, 0]
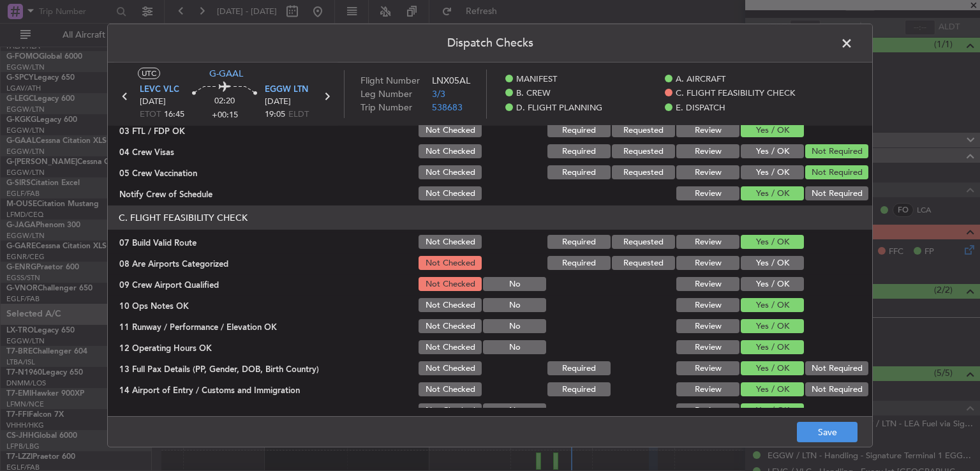
click at [760, 259] on button "Yes / OK" at bounding box center [771, 263] width 63 height 14
click at [749, 286] on button "Yes / OK" at bounding box center [771, 284] width 63 height 14
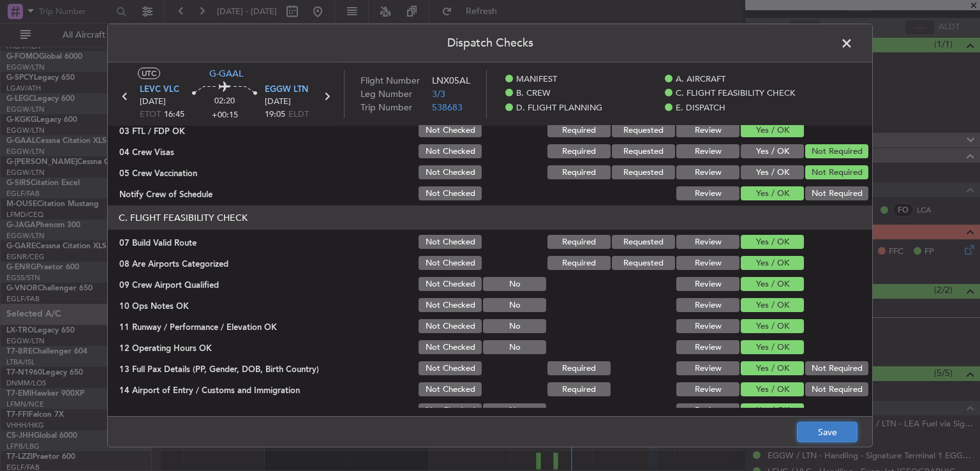
click at [806, 432] on button "Save" at bounding box center [827, 432] width 61 height 20
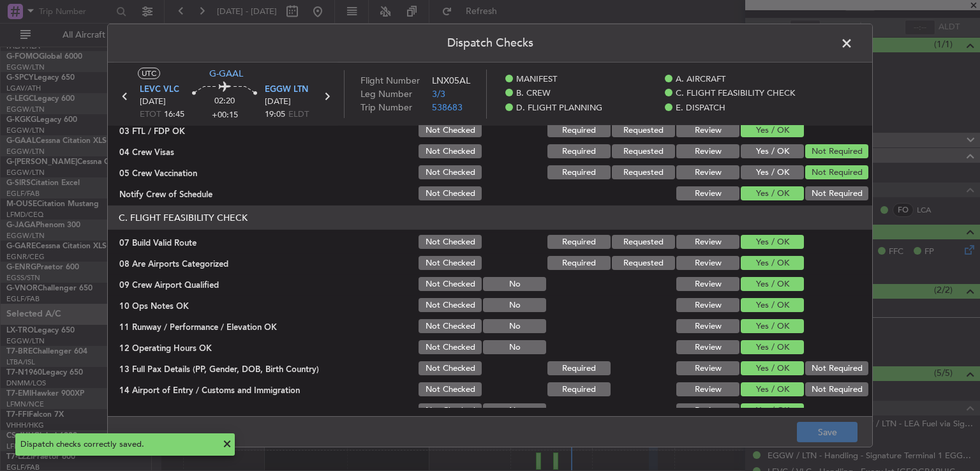
click at [853, 47] on span at bounding box center [853, 47] width 0 height 26
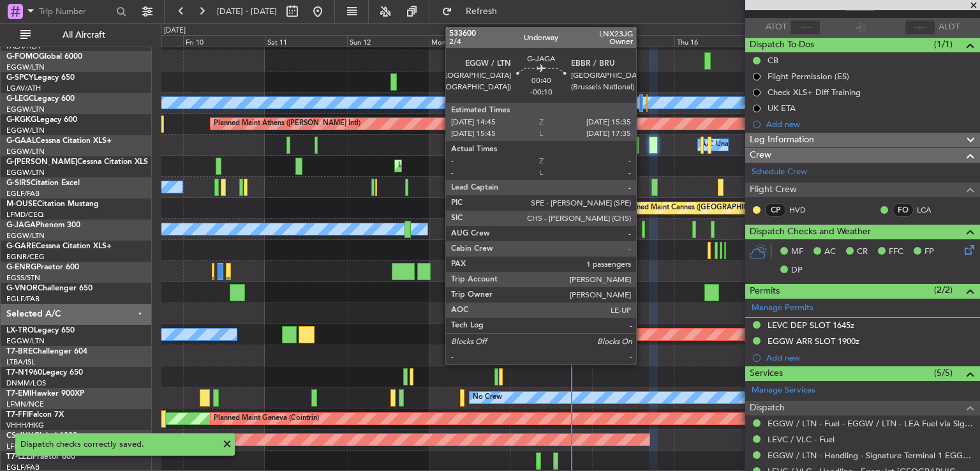
click at [642, 228] on div at bounding box center [643, 229] width 3 height 17
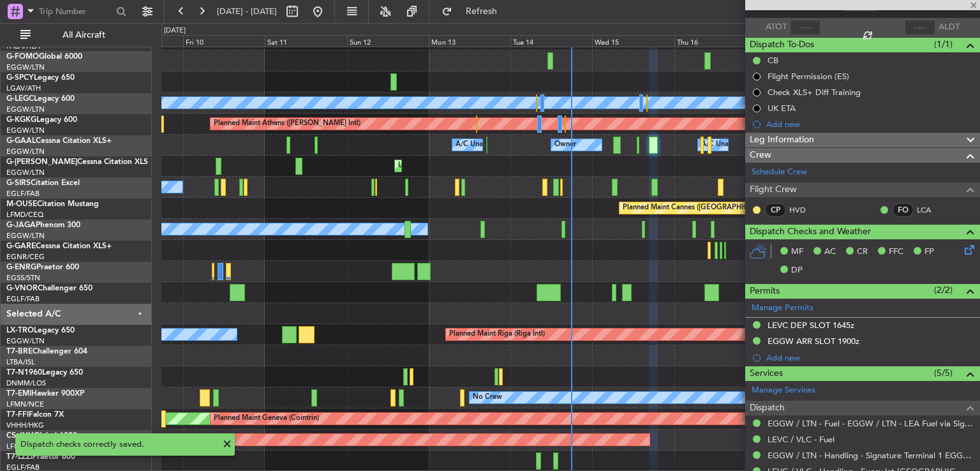
type input "-00:10"
type input "1"
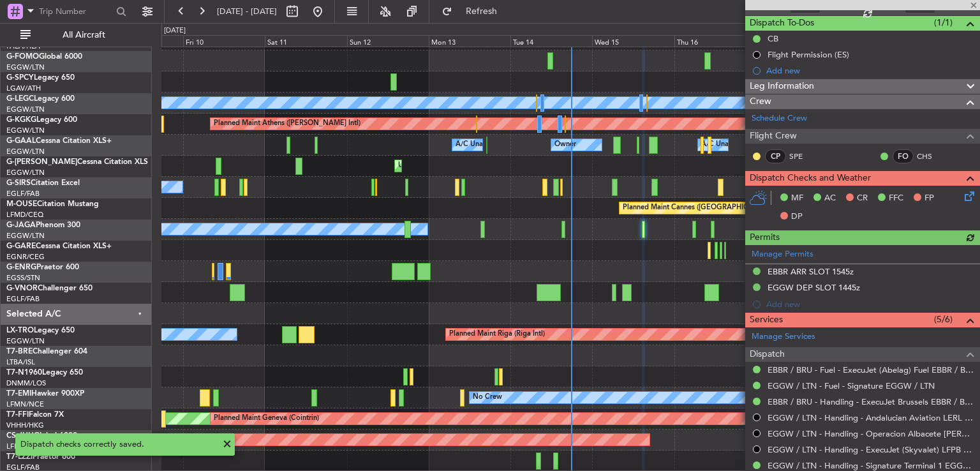
scroll to position [130, 0]
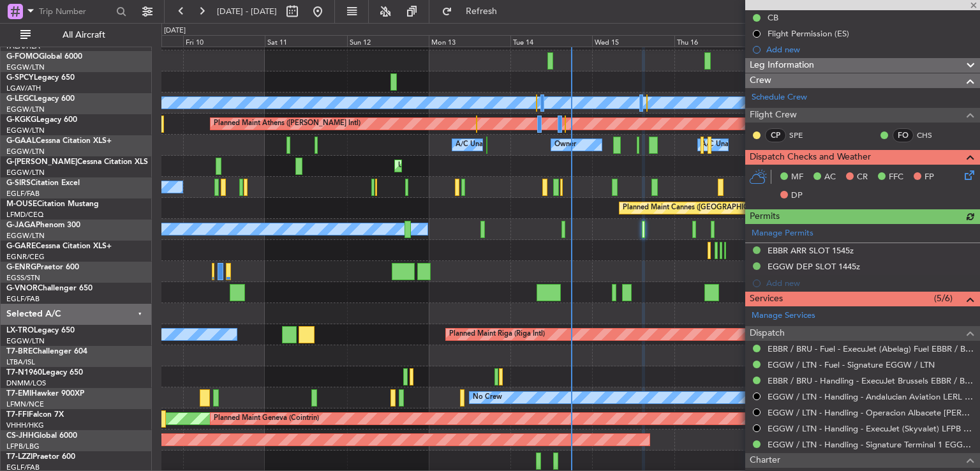
click at [962, 173] on icon at bounding box center [967, 173] width 10 height 10
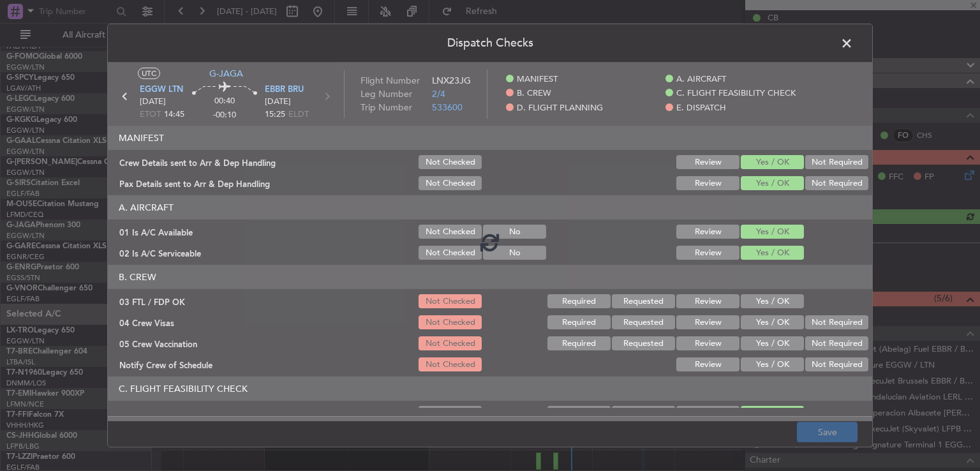
click at [780, 297] on div at bounding box center [490, 241] width 764 height 358
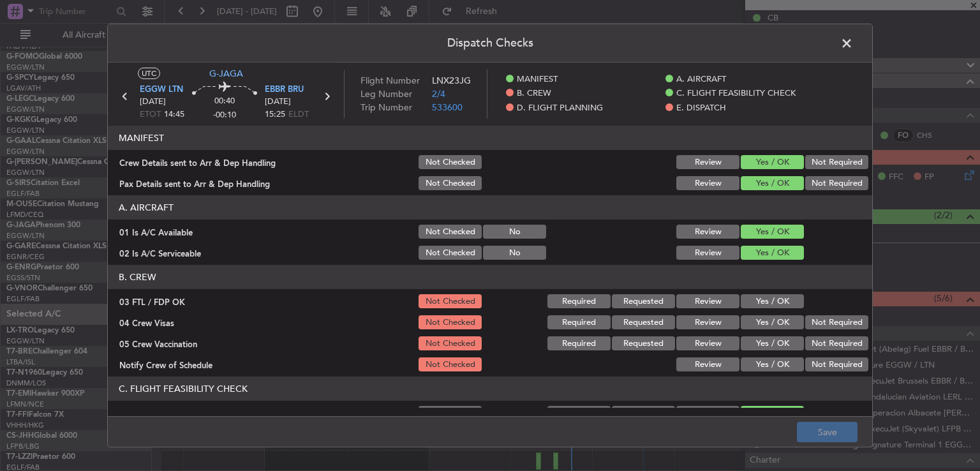
click at [781, 297] on button "Yes / OK" at bounding box center [771, 301] width 63 height 14
click at [805, 319] on button "Not Required" at bounding box center [836, 322] width 63 height 14
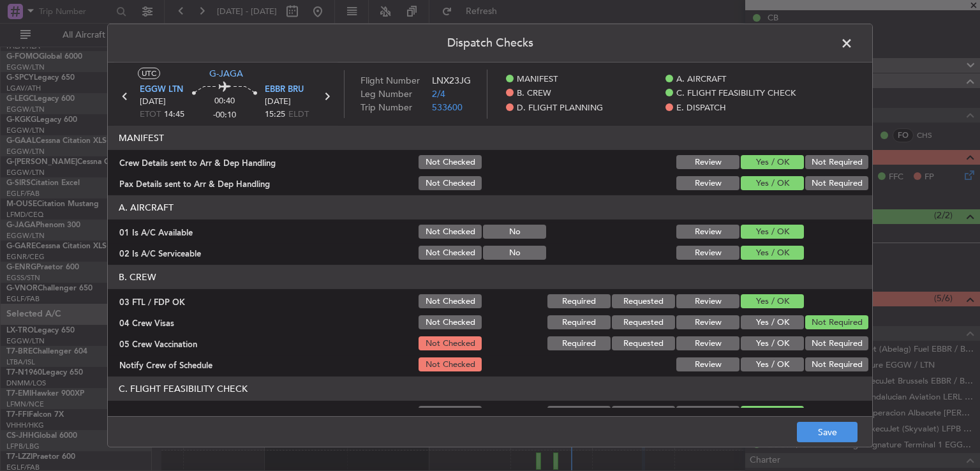
click at [805, 340] on button "Not Required" at bounding box center [836, 343] width 63 height 14
click at [764, 360] on button "Yes / OK" at bounding box center [771, 364] width 63 height 14
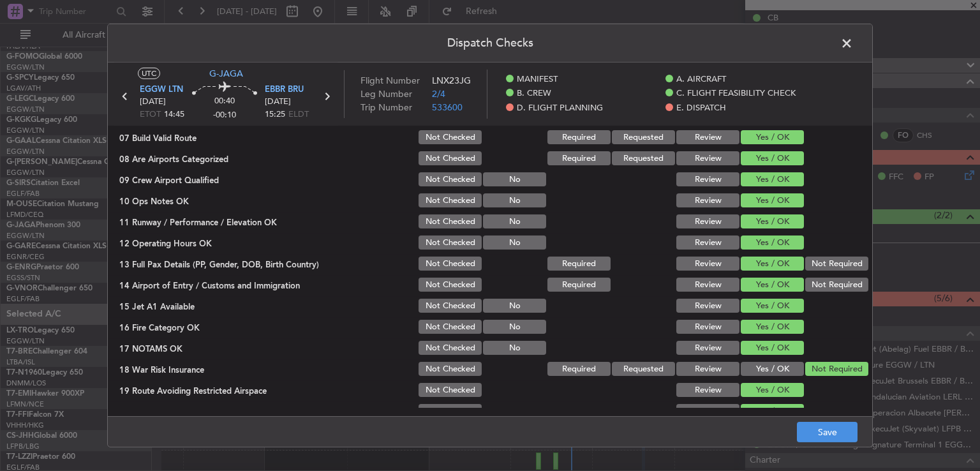
scroll to position [260, 0]
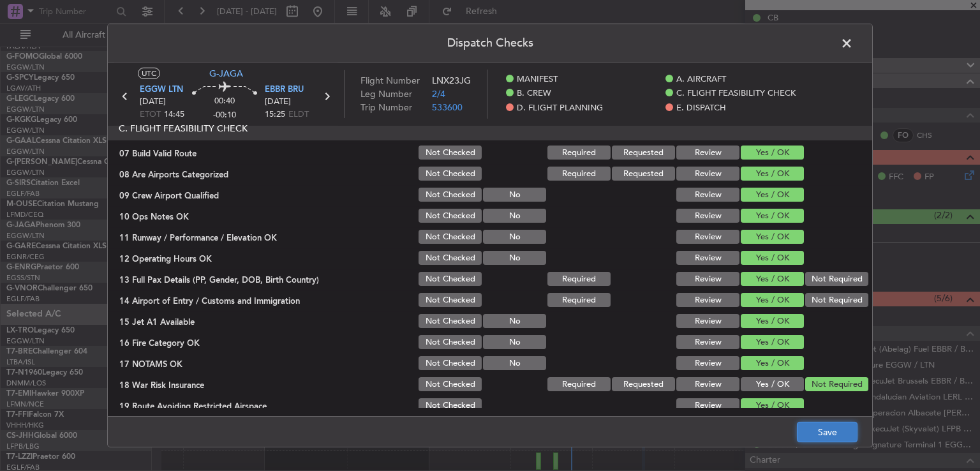
click at [802, 432] on button "Save" at bounding box center [827, 432] width 61 height 20
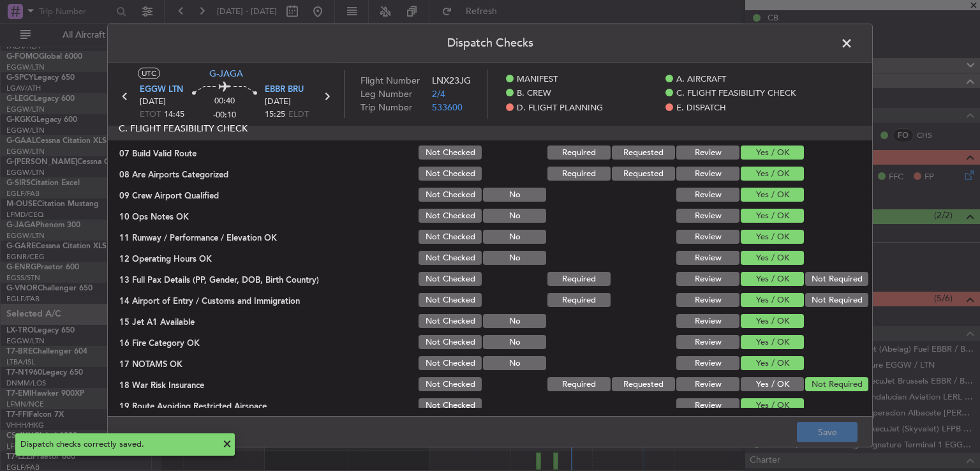
click at [853, 41] on span at bounding box center [853, 47] width 0 height 26
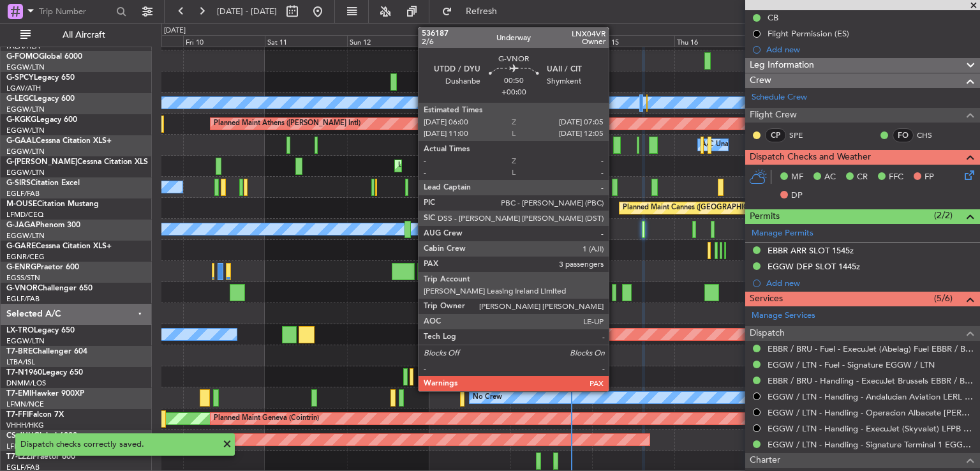
click at [615, 291] on div at bounding box center [614, 292] width 4 height 17
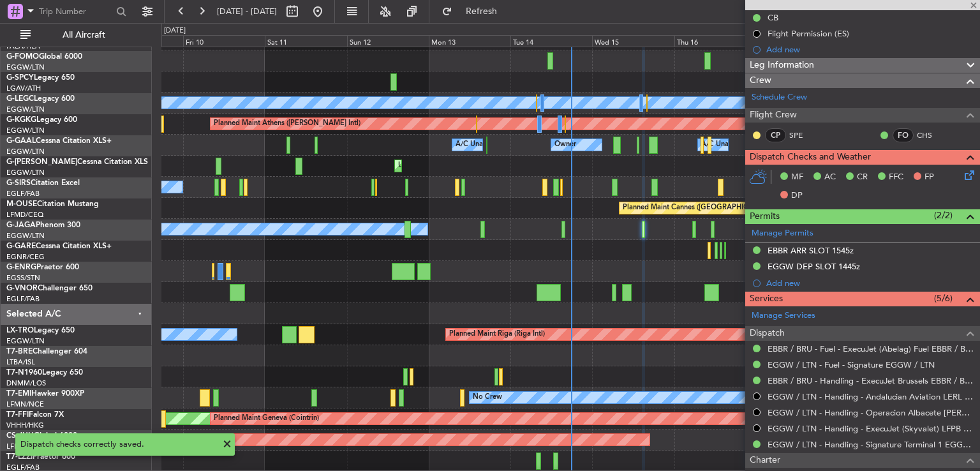
type input "3"
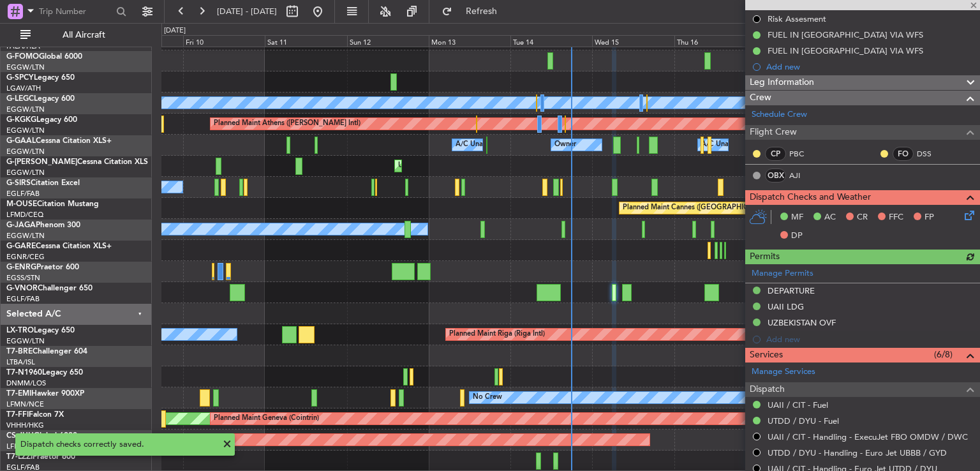
scroll to position [165, 0]
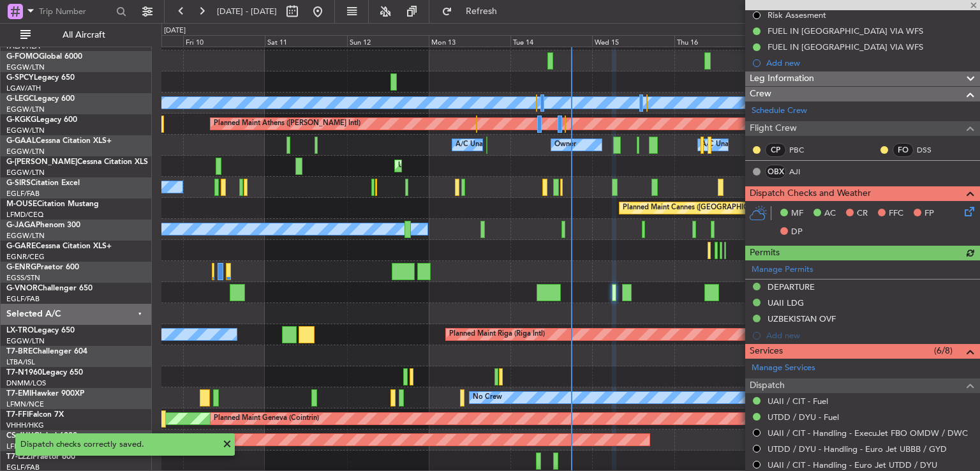
click at [962, 214] on icon at bounding box center [967, 209] width 10 height 10
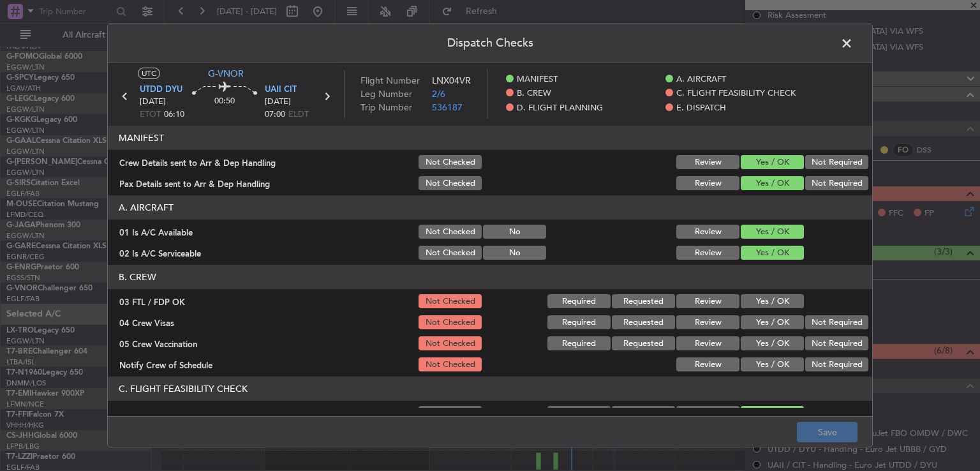
click at [778, 299] on button "Yes / OK" at bounding box center [771, 301] width 63 height 14
click at [809, 322] on button "Not Required" at bounding box center [836, 322] width 63 height 14
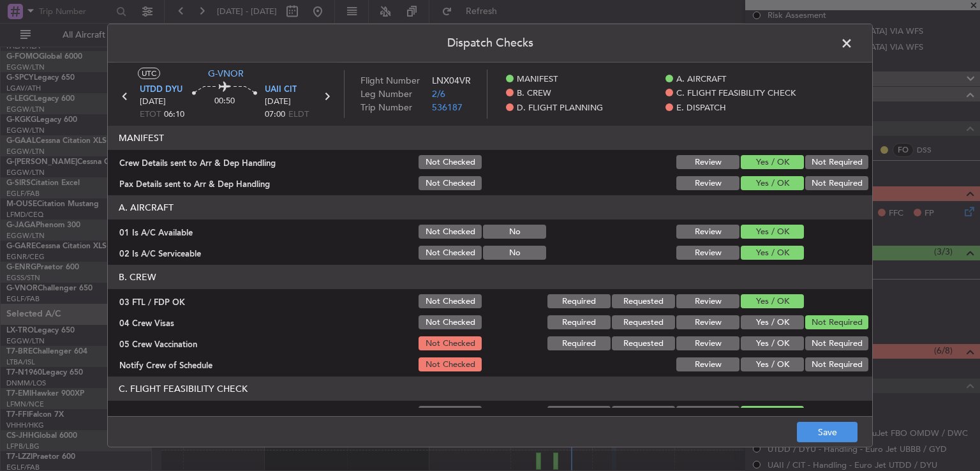
click at [807, 342] on button "Not Required" at bounding box center [836, 343] width 63 height 14
click at [765, 370] on button "Yes / OK" at bounding box center [771, 364] width 63 height 14
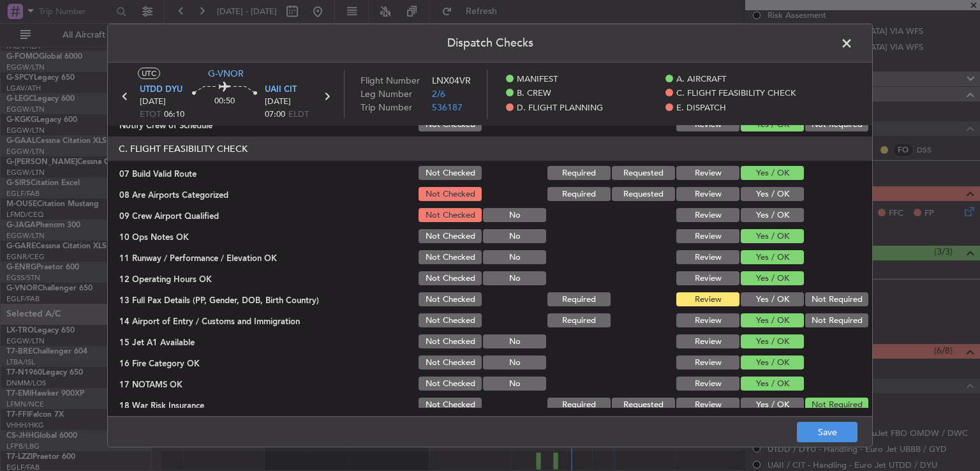
scroll to position [245, 0]
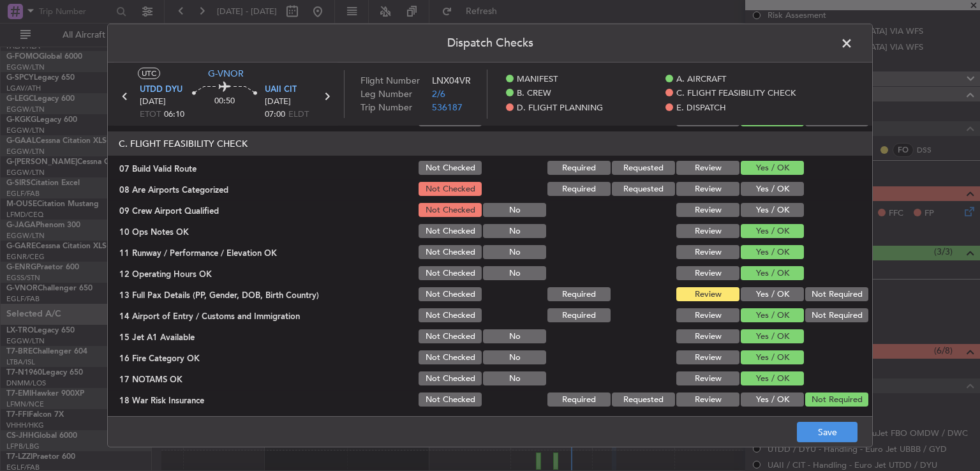
click at [776, 189] on button "Yes / OK" at bounding box center [771, 189] width 63 height 14
click at [774, 207] on button "Yes / OK" at bounding box center [771, 210] width 63 height 14
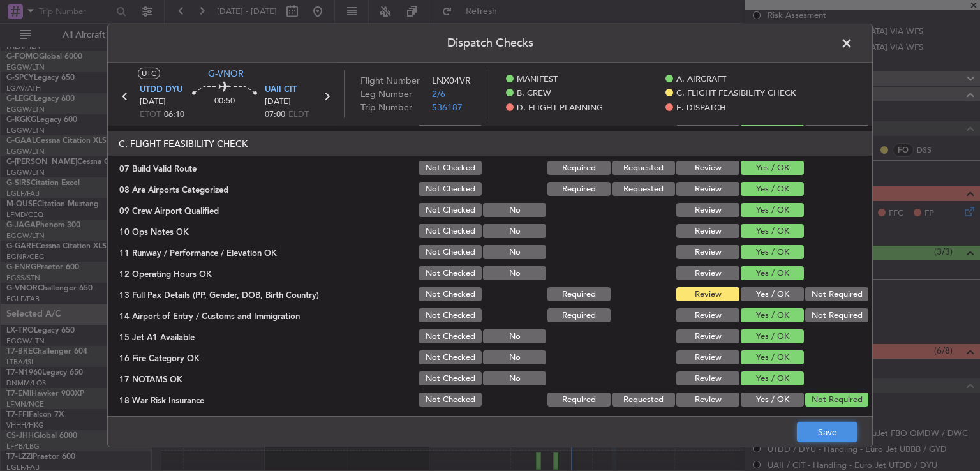
click at [832, 434] on button "Save" at bounding box center [827, 432] width 61 height 20
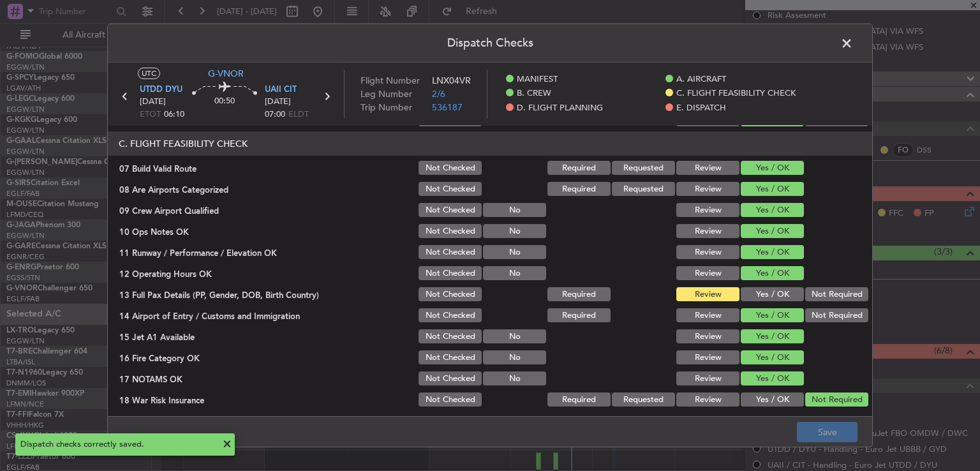
click at [853, 45] on span at bounding box center [853, 47] width 0 height 26
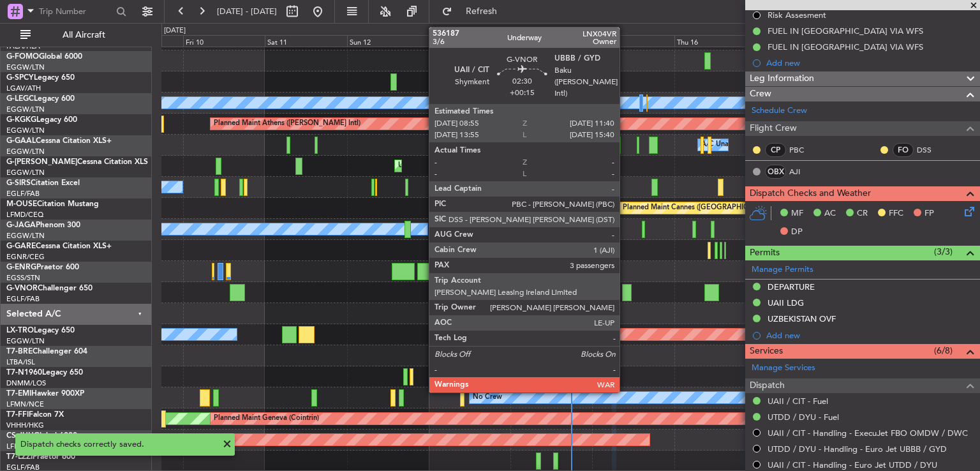
click at [625, 289] on div at bounding box center [627, 292] width 10 height 17
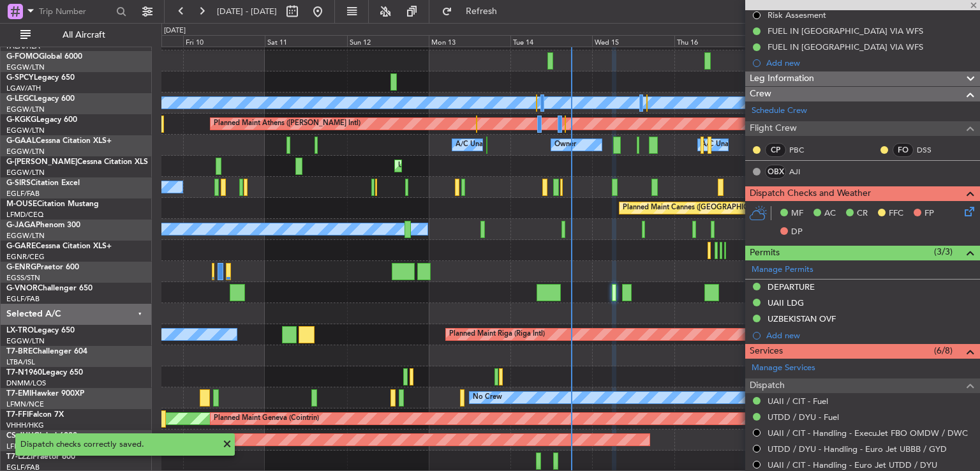
type input "+00:15"
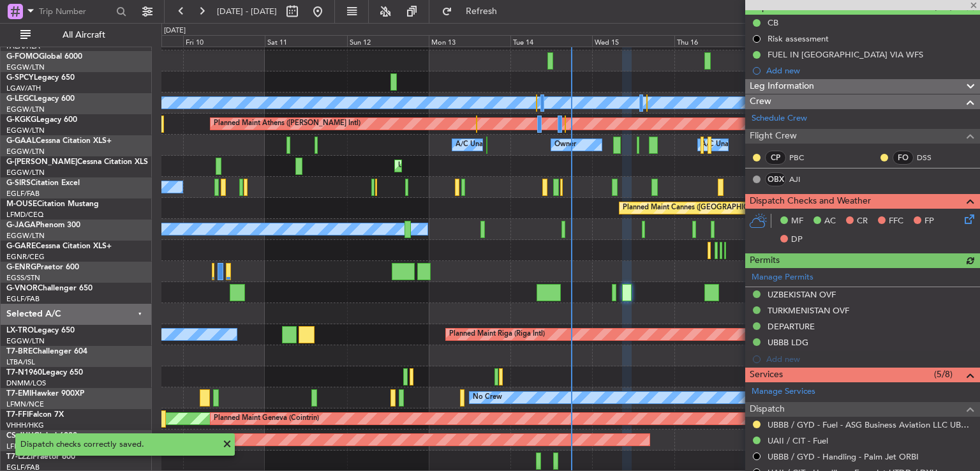
scroll to position [172, 0]
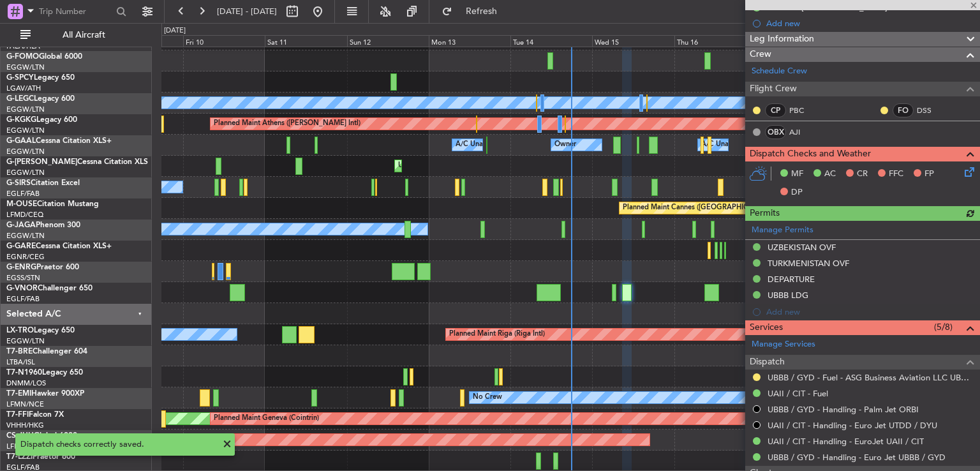
click at [962, 170] on icon at bounding box center [967, 170] width 10 height 10
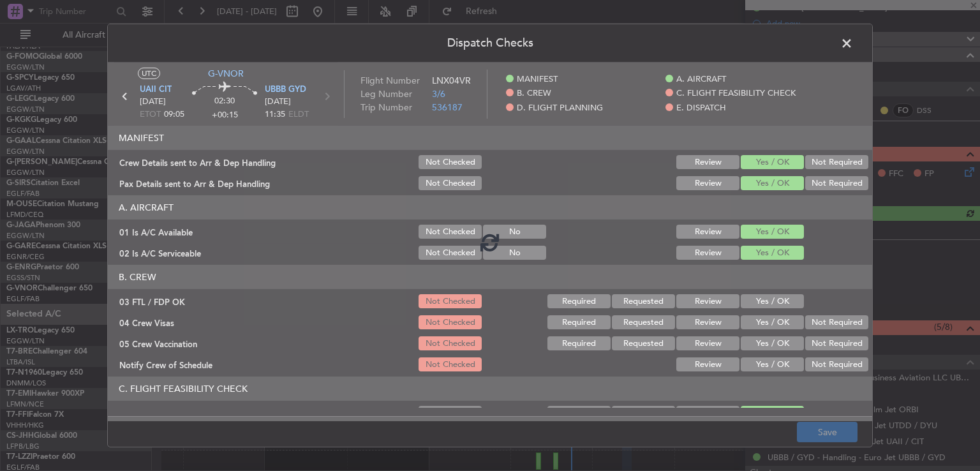
click at [761, 298] on div at bounding box center [490, 241] width 764 height 358
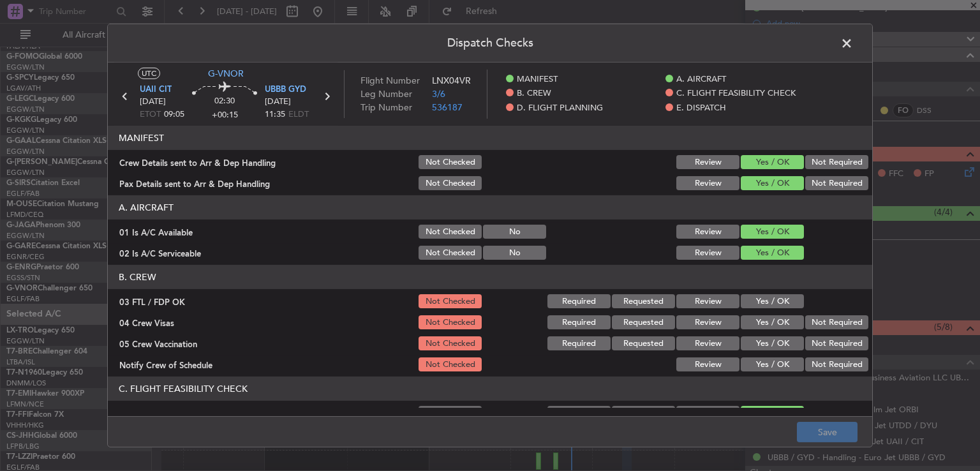
click at [761, 298] on button "Yes / OK" at bounding box center [771, 301] width 63 height 14
click at [812, 325] on button "Not Required" at bounding box center [836, 322] width 63 height 14
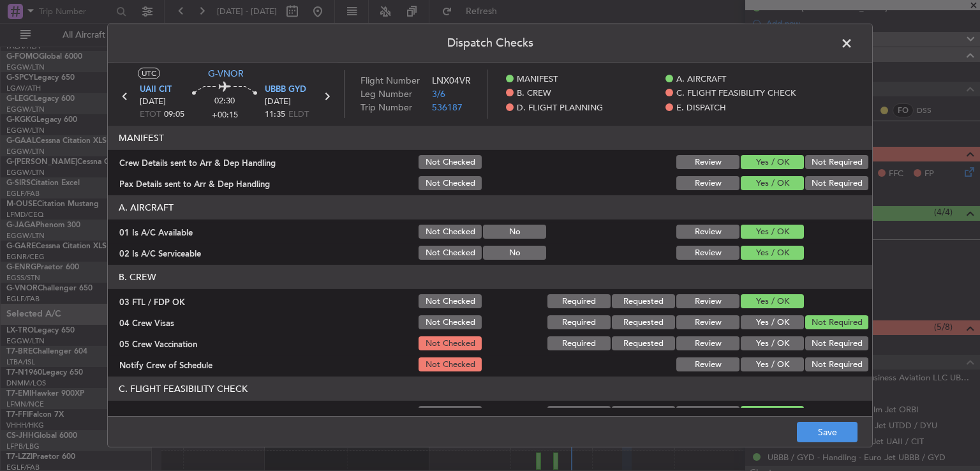
click at [810, 342] on button "Not Required" at bounding box center [836, 343] width 63 height 14
click at [776, 365] on button "Yes / OK" at bounding box center [771, 364] width 63 height 14
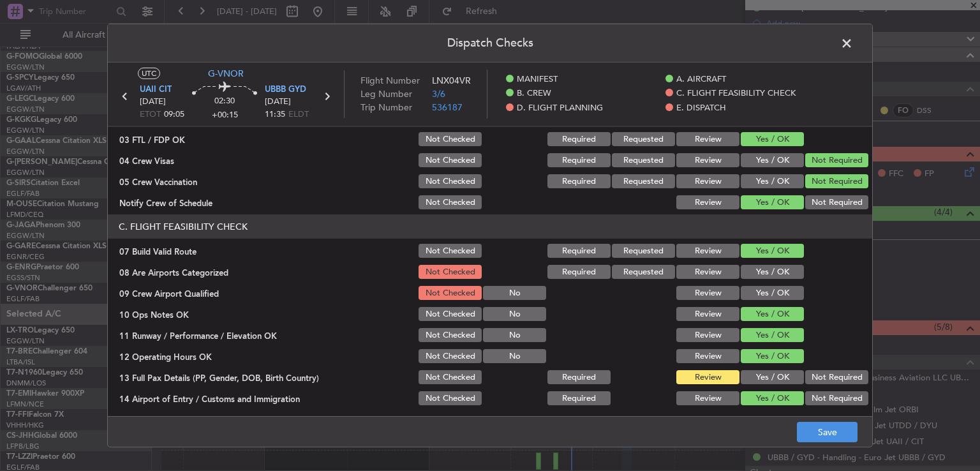
scroll to position [278, 0]
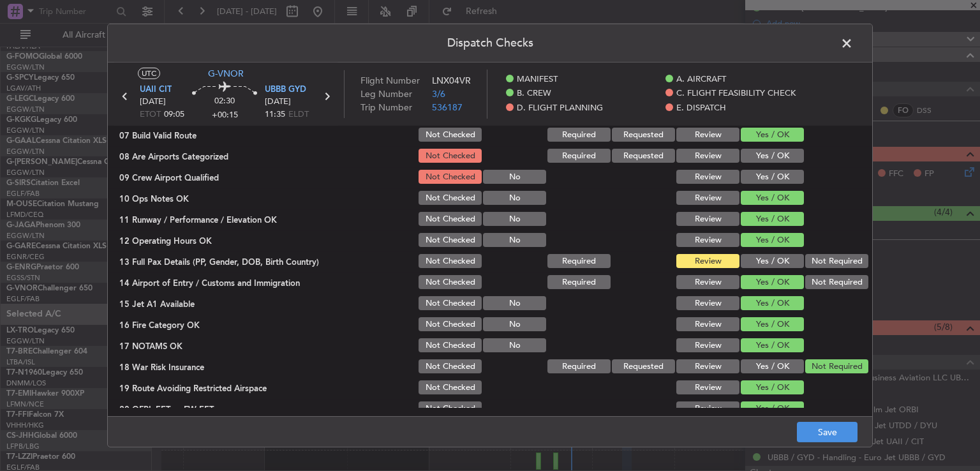
click at [774, 152] on button "Yes / OK" at bounding box center [771, 156] width 63 height 14
click at [773, 184] on div "Yes / OK" at bounding box center [771, 177] width 64 height 18
click at [773, 179] on button "Yes / OK" at bounding box center [771, 177] width 63 height 14
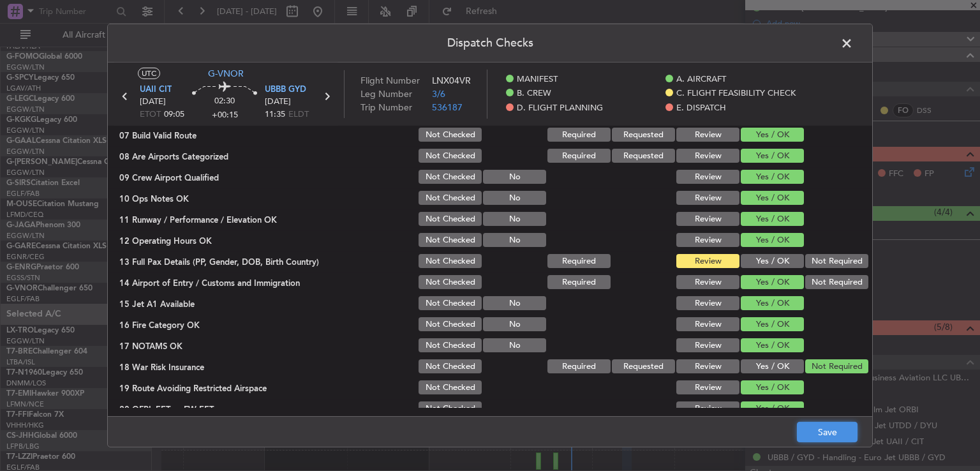
click at [834, 429] on button "Save" at bounding box center [827, 432] width 61 height 20
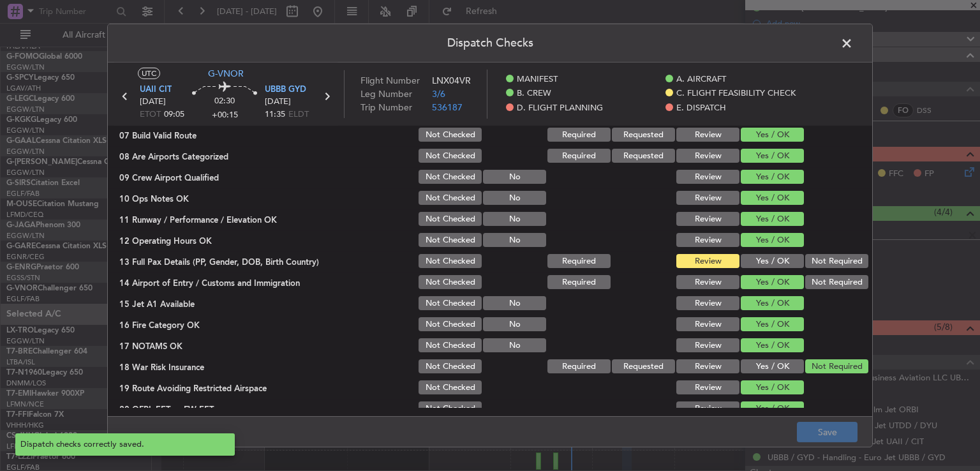
click at [853, 45] on span at bounding box center [853, 47] width 0 height 26
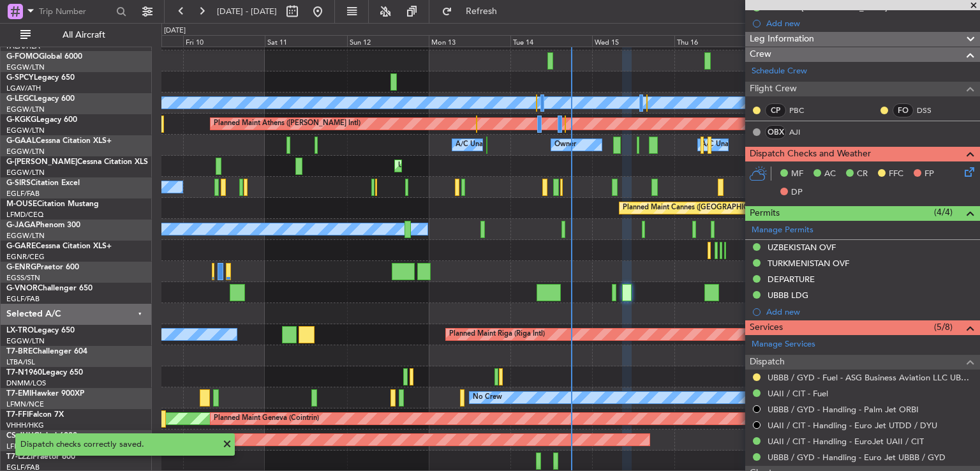
click at [969, 6] on span at bounding box center [973, 5] width 13 height 11
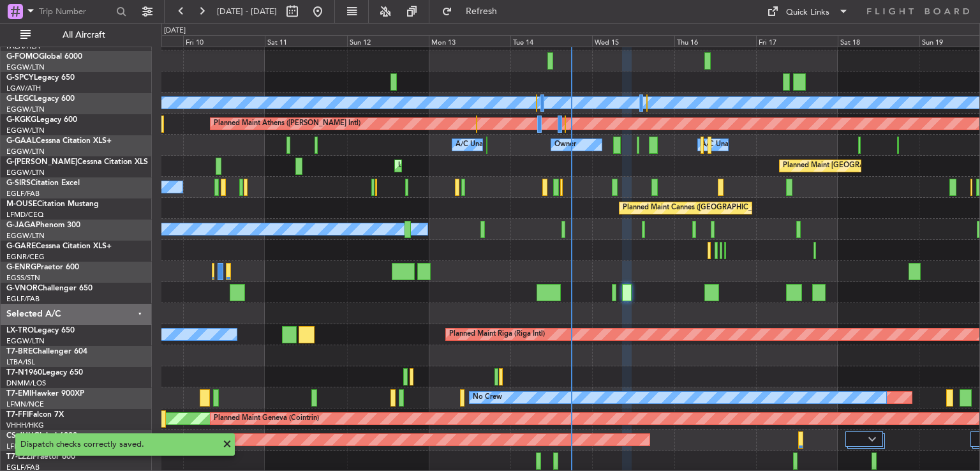
type input "0"
click at [225, 441] on span at bounding box center [226, 443] width 15 height 15
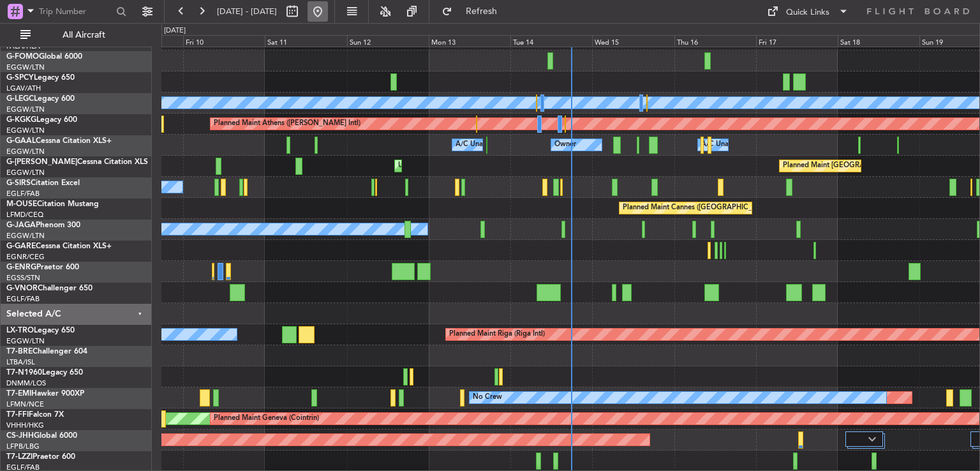
click at [328, 13] on button at bounding box center [317, 11] width 20 height 20
